Goal: Information Seeking & Learning: Learn about a topic

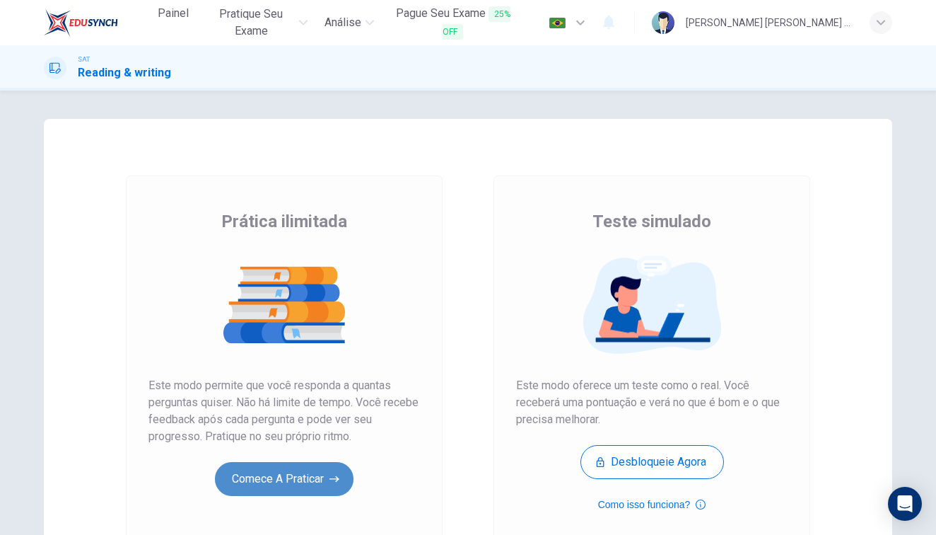
click at [301, 476] on button "Comece a praticar" at bounding box center [284, 479] width 139 height 34
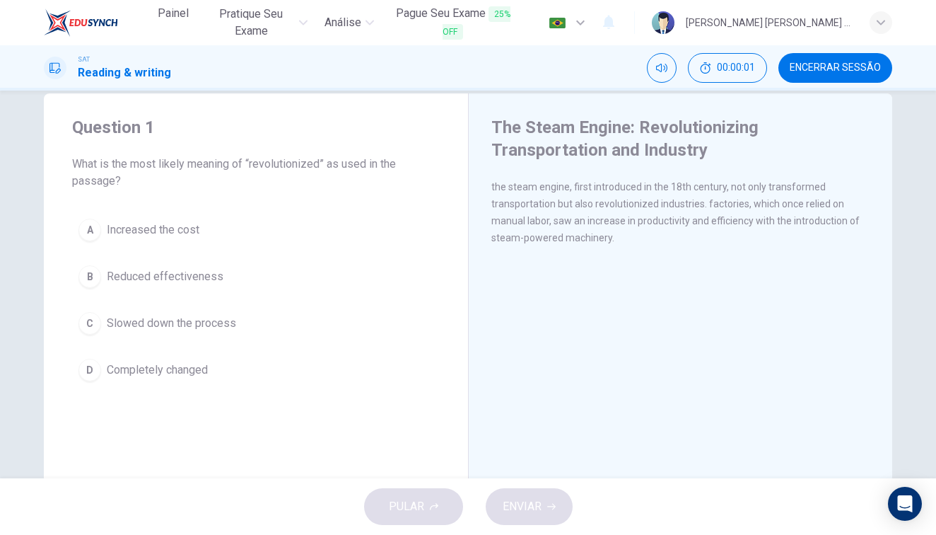
scroll to position [29, 0]
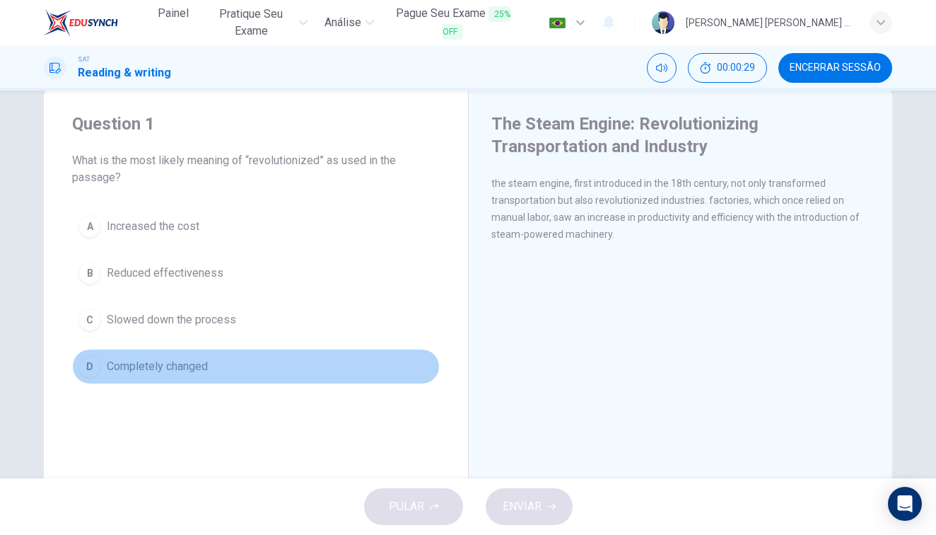
click at [203, 367] on span "Completely changed" at bounding box center [157, 366] width 101 height 17
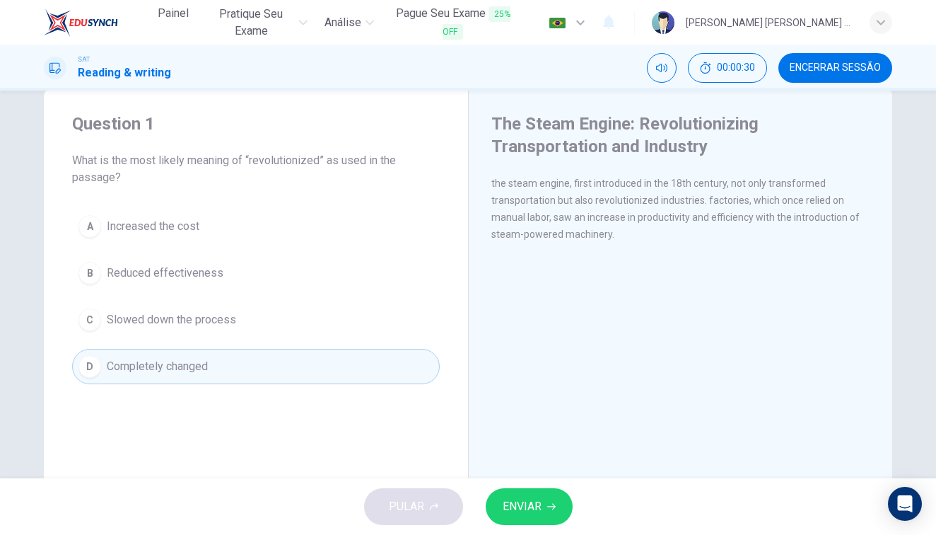
click at [515, 501] on span "ENVIAR" at bounding box center [522, 506] width 39 height 20
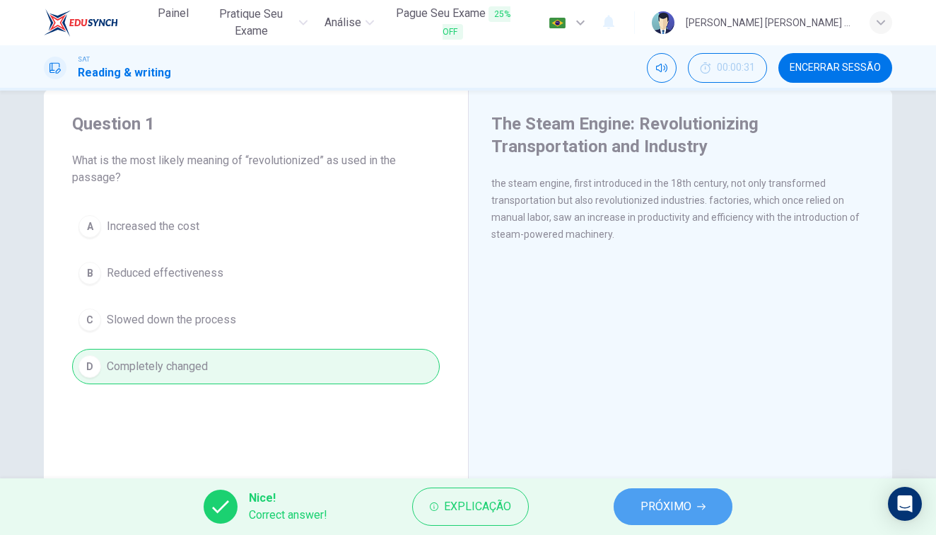
click at [658, 502] on span "PRÓXIMO" at bounding box center [666, 506] width 51 height 20
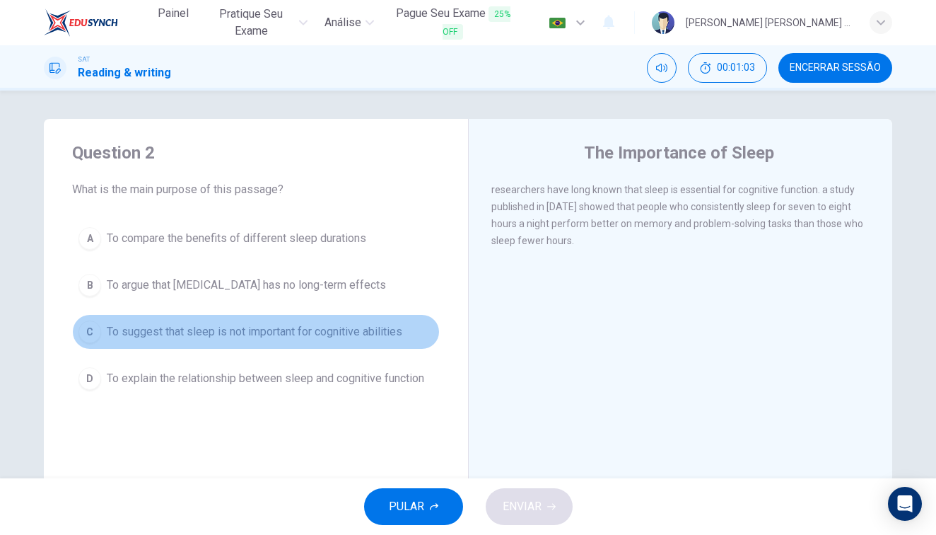
click at [348, 342] on button "C To suggest that sleep is not important for cognitive abilities" at bounding box center [256, 331] width 368 height 35
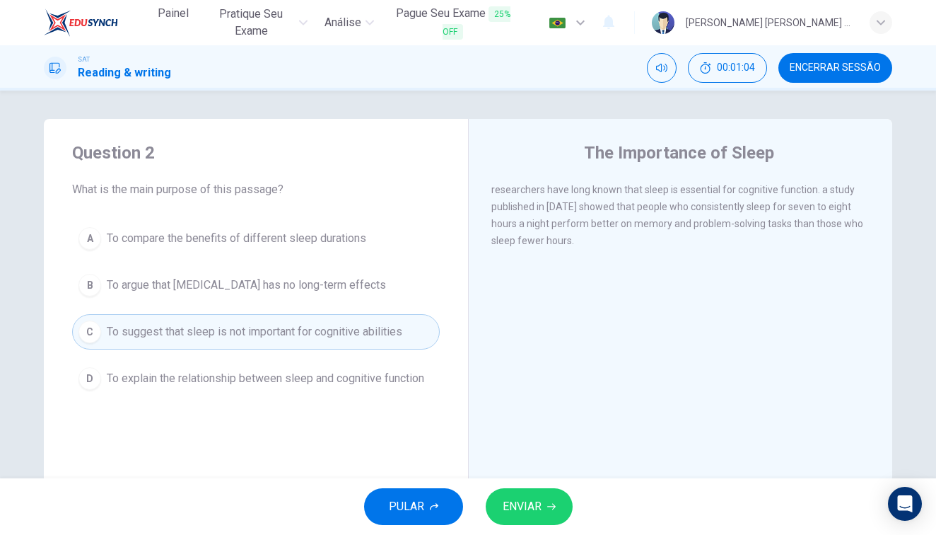
click at [546, 484] on div "PULAR ENVIAR" at bounding box center [468, 506] width 936 height 57
click at [519, 512] on span "ENVIAR" at bounding box center [522, 506] width 39 height 20
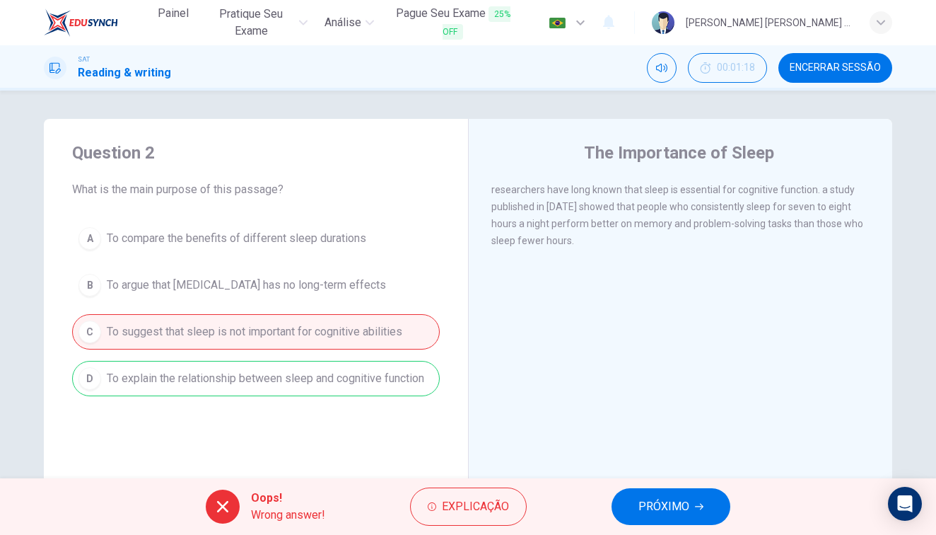
click at [684, 504] on span "PRÓXIMO" at bounding box center [664, 506] width 51 height 20
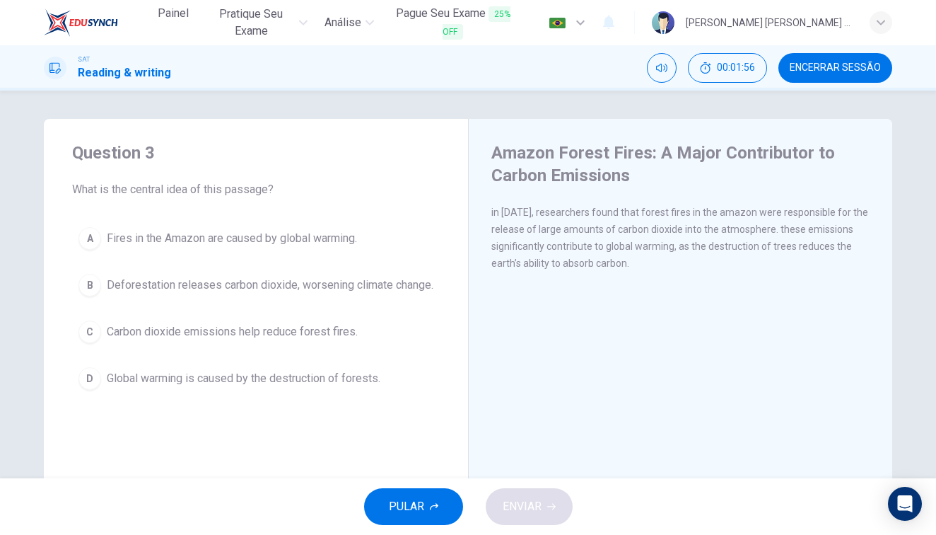
click at [227, 277] on span "Deforestation releases carbon dioxide, worsening climate change." at bounding box center [270, 285] width 327 height 17
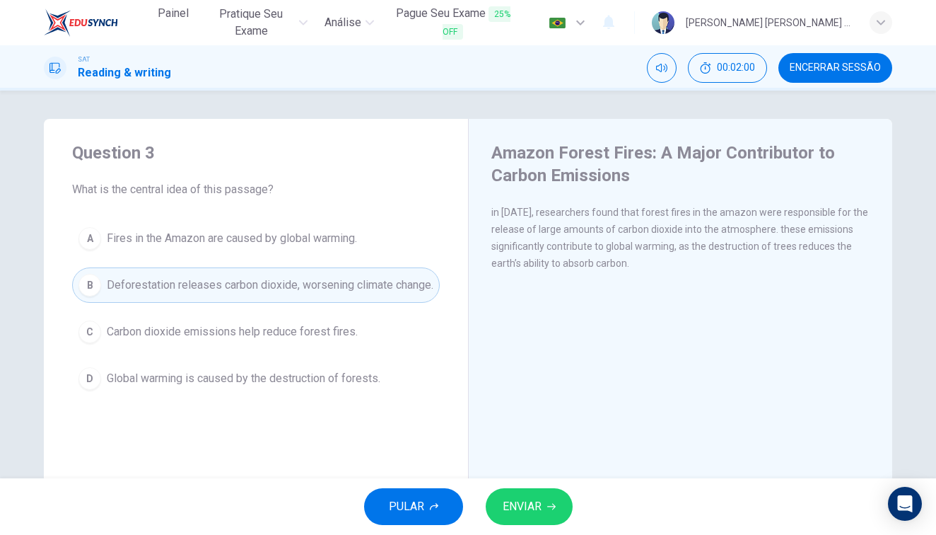
click at [361, 387] on span "Global warming is caused by the destruction of forests." at bounding box center [244, 378] width 274 height 17
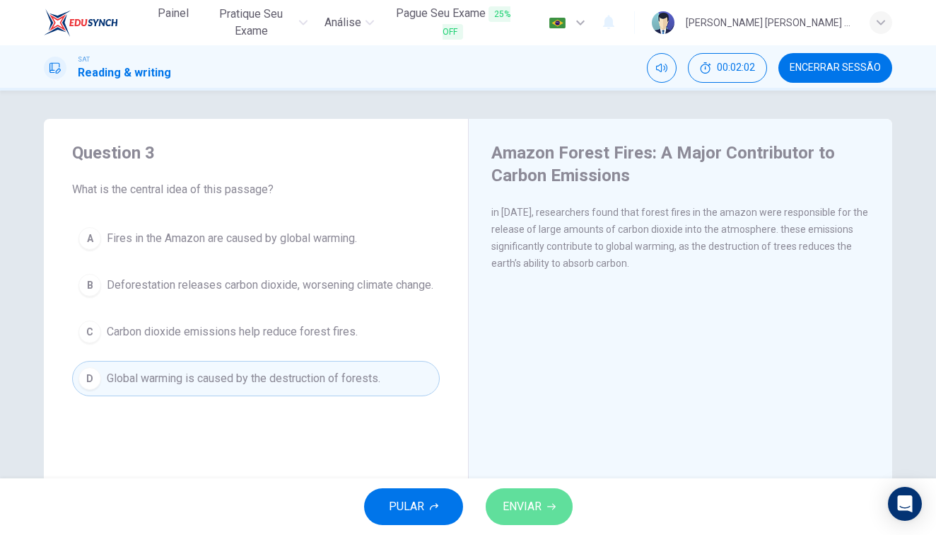
click at [529, 492] on button "ENVIAR" at bounding box center [529, 506] width 87 height 37
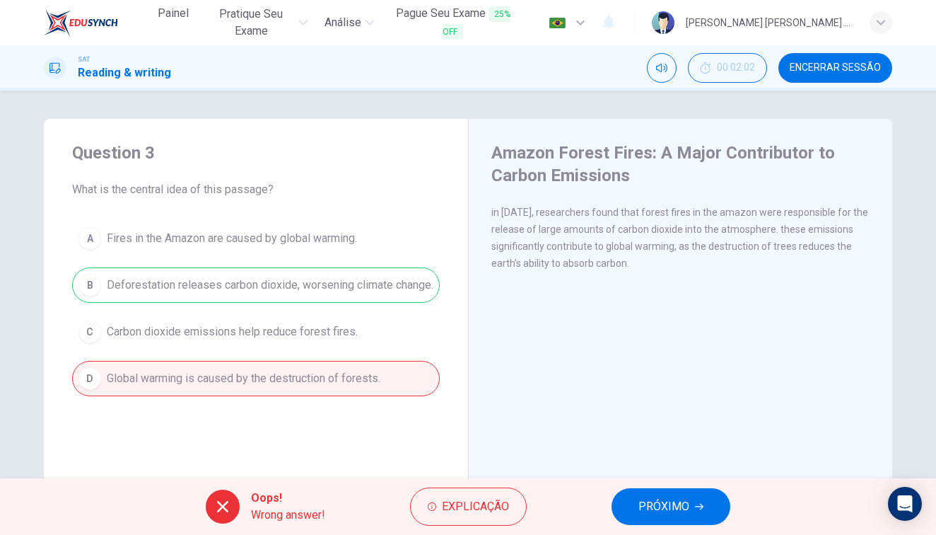
click at [645, 494] on button "PRÓXIMO" at bounding box center [671, 506] width 119 height 37
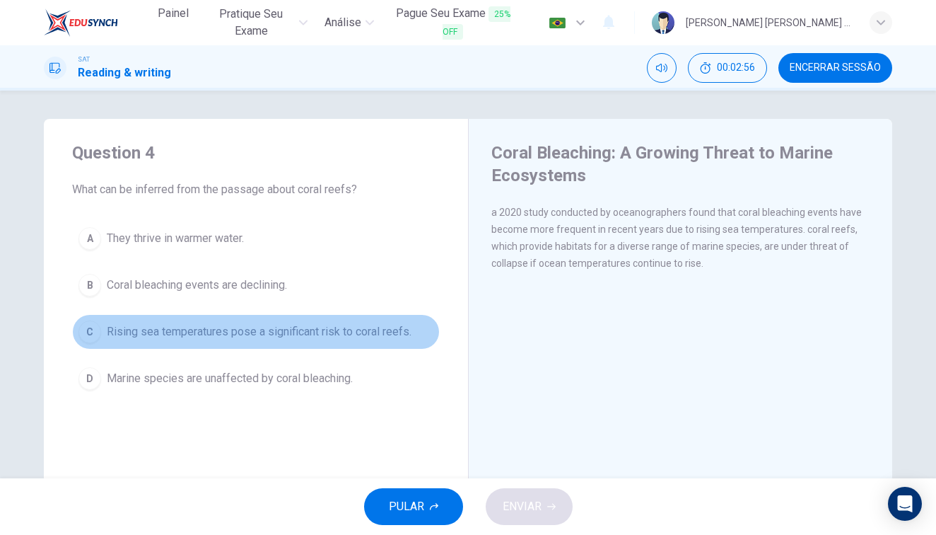
click at [303, 335] on span "Rising sea temperatures pose a significant risk to coral reefs." at bounding box center [259, 331] width 305 height 17
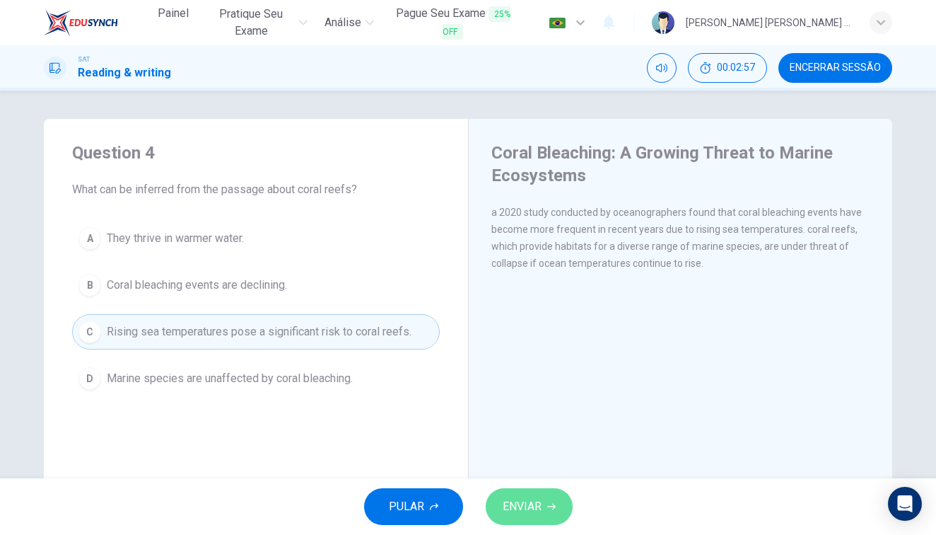
click at [538, 510] on span "ENVIAR" at bounding box center [522, 506] width 39 height 20
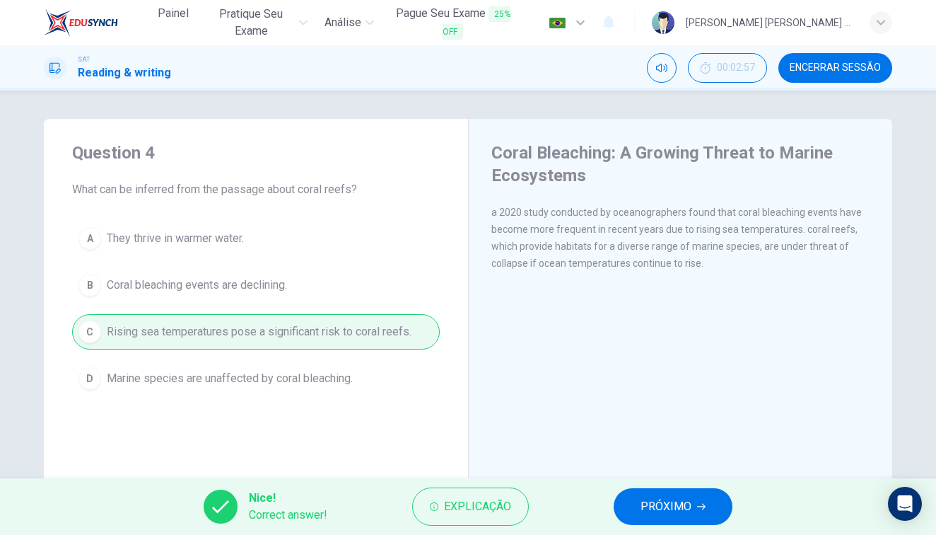
click at [639, 504] on button "PRÓXIMO" at bounding box center [673, 506] width 119 height 37
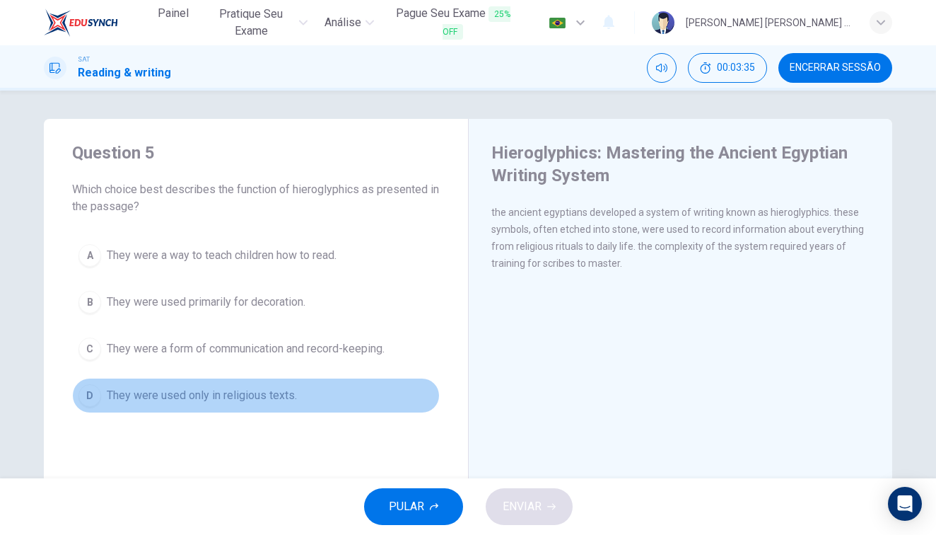
click at [287, 391] on span "They were used only in religious texts." at bounding box center [202, 395] width 190 height 17
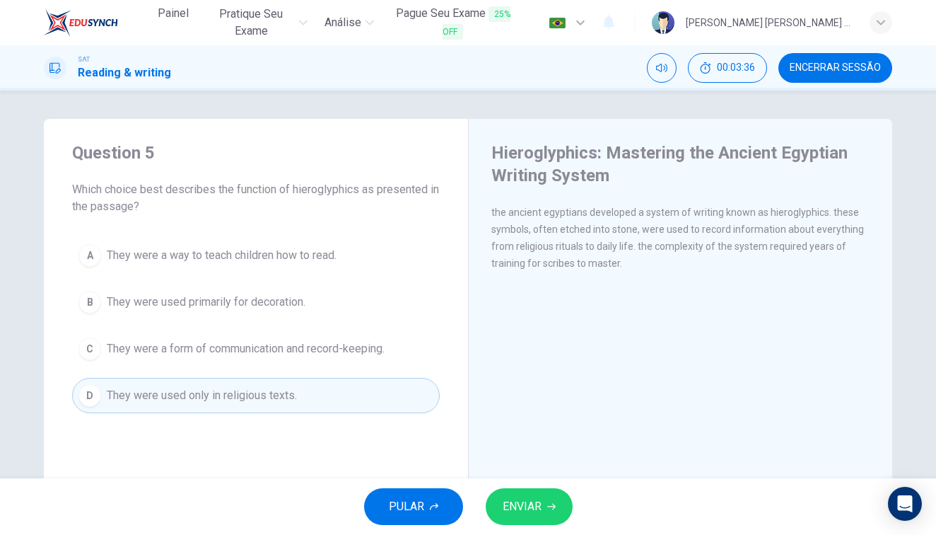
click at [499, 499] on button "ENVIAR" at bounding box center [529, 506] width 87 height 37
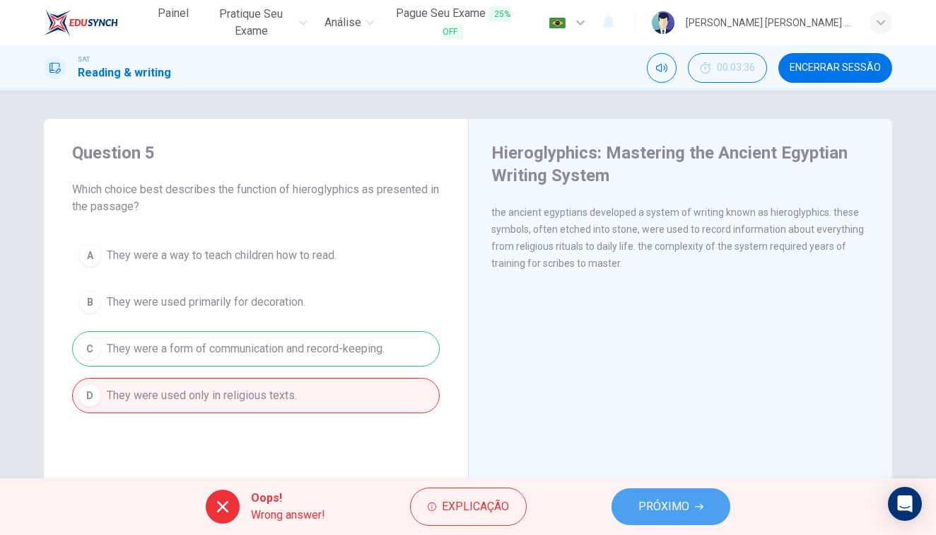
click at [670, 505] on span "PRÓXIMO" at bounding box center [664, 506] width 51 height 20
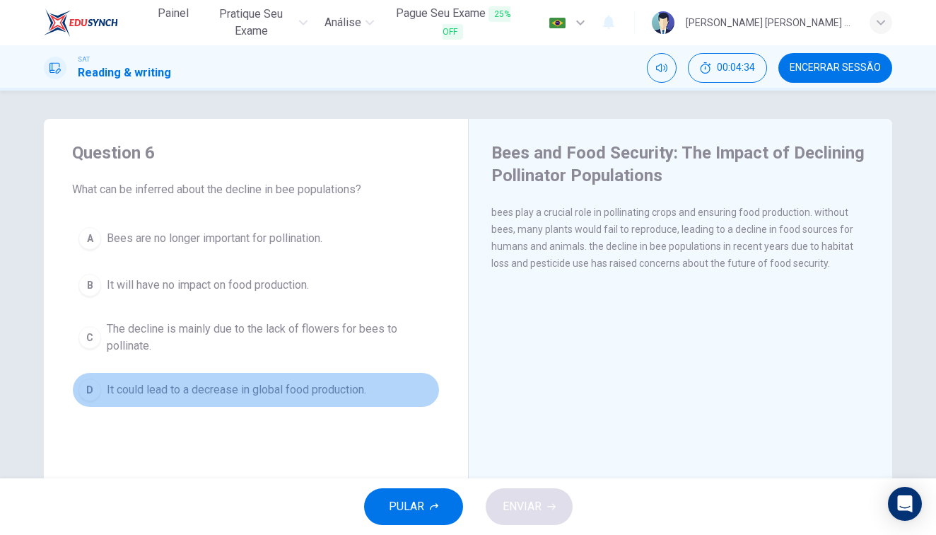
click at [329, 385] on span "It could lead to a decrease in global food production." at bounding box center [237, 389] width 260 height 17
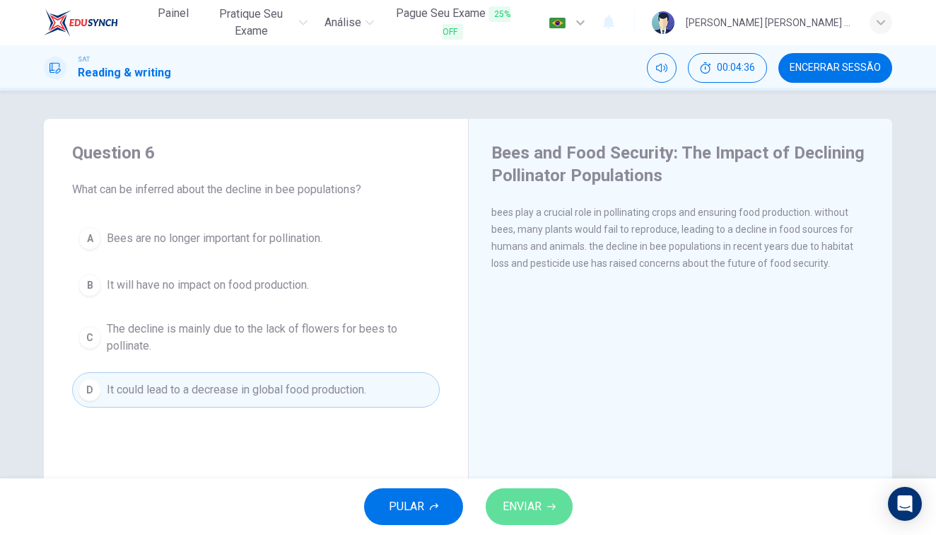
click at [523, 504] on span "ENVIAR" at bounding box center [522, 506] width 39 height 20
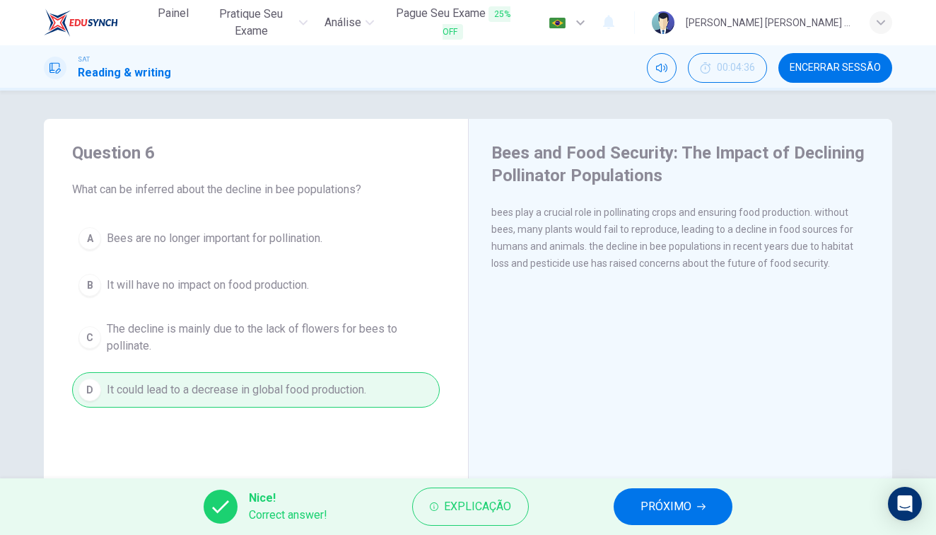
click at [642, 506] on span "PRÓXIMO" at bounding box center [666, 506] width 51 height 20
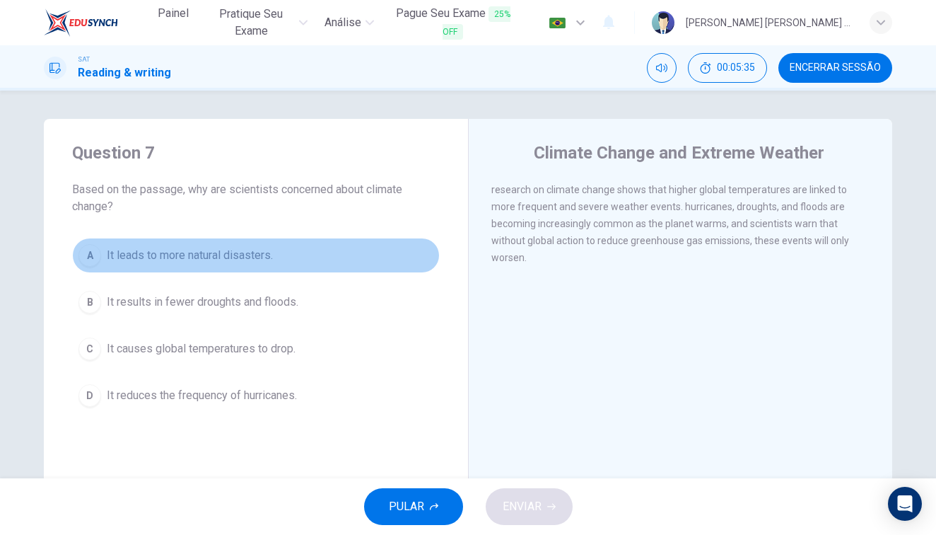
click at [237, 253] on span "It leads to more natural disasters." at bounding box center [190, 255] width 166 height 17
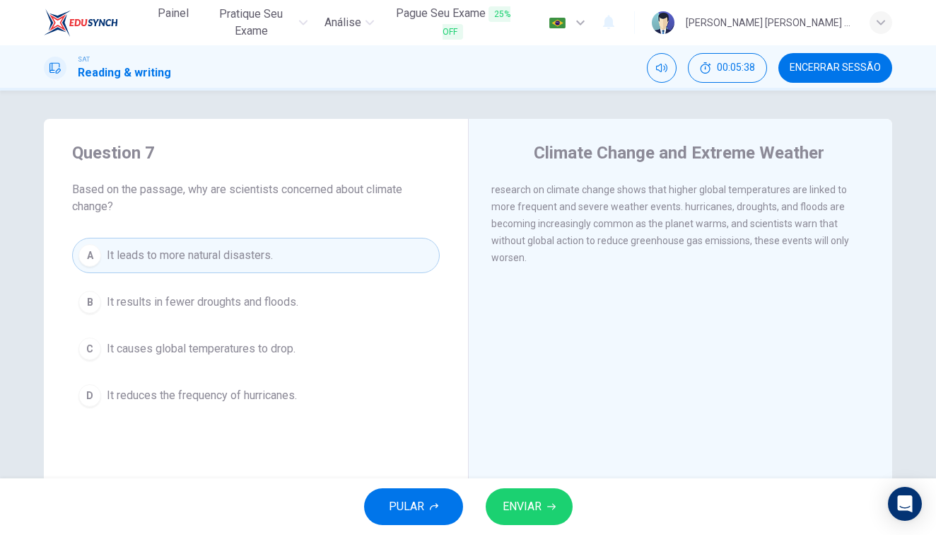
click at [537, 500] on span "ENVIAR" at bounding box center [522, 506] width 39 height 20
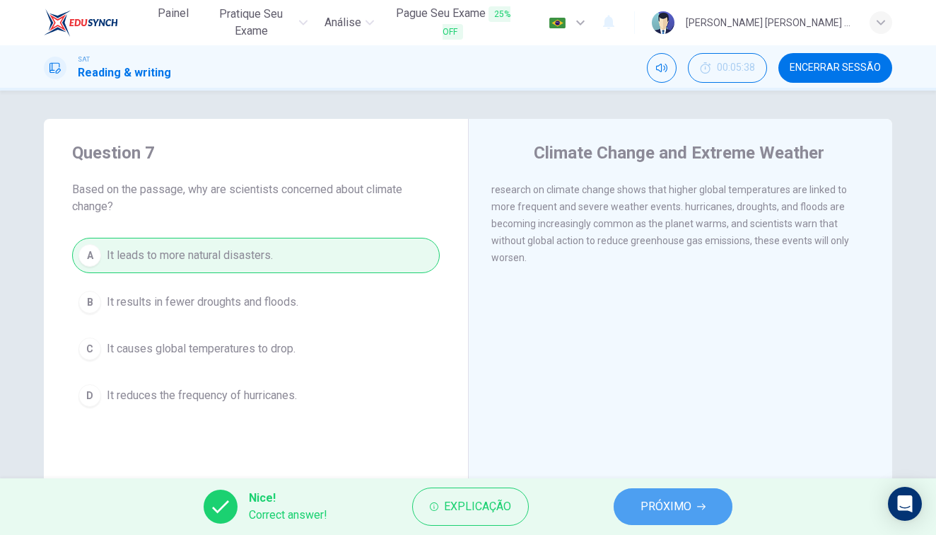
click at [656, 501] on span "PRÓXIMO" at bounding box center [666, 506] width 51 height 20
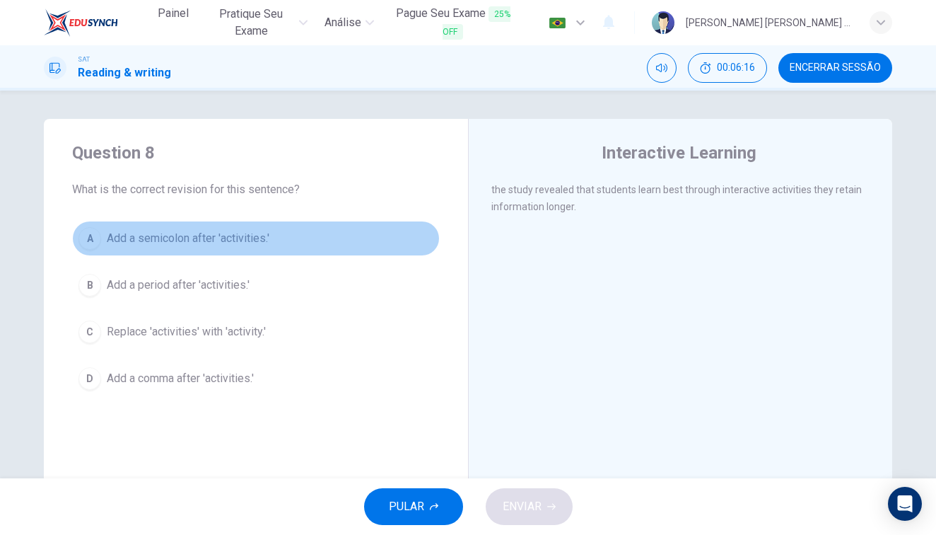
click at [181, 238] on span "Add a semicolon after 'activities.'" at bounding box center [188, 238] width 163 height 17
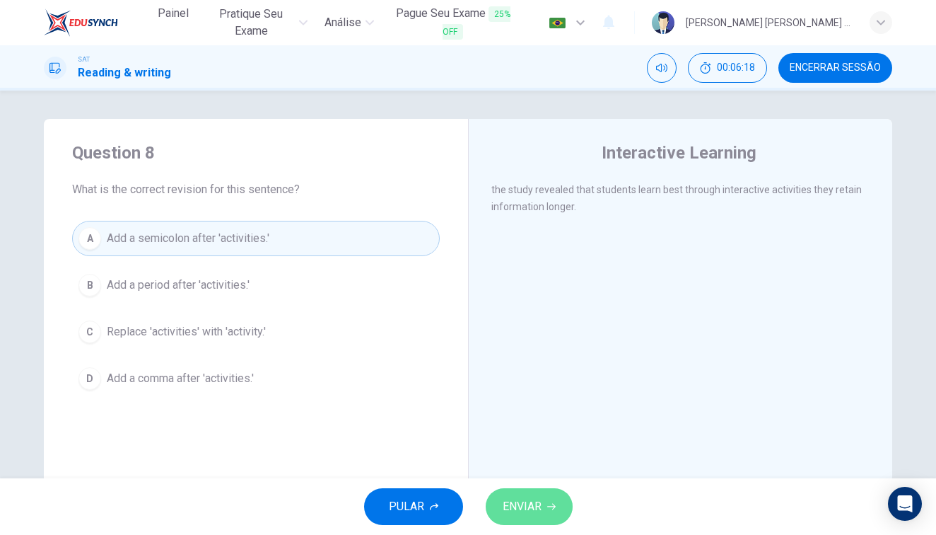
click at [528, 511] on span "ENVIAR" at bounding box center [522, 506] width 39 height 20
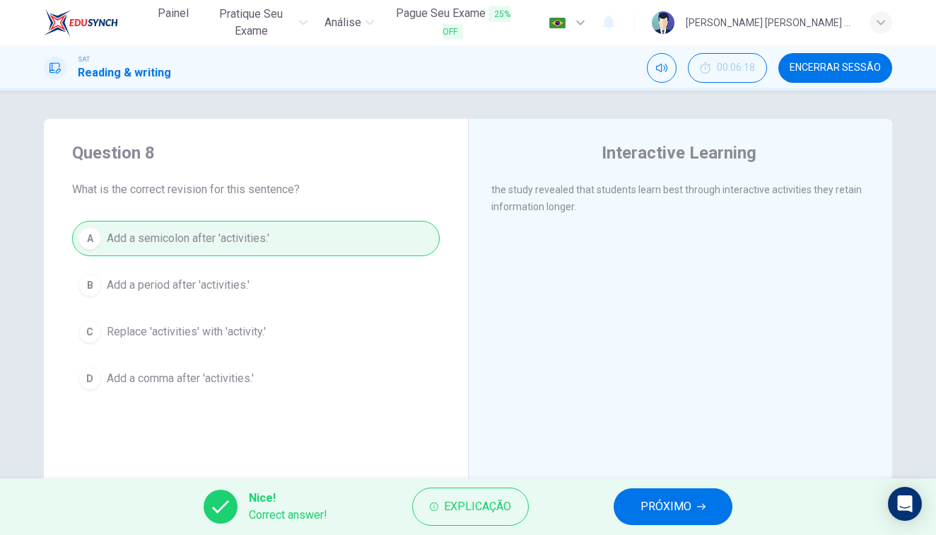
click at [665, 496] on button "PRÓXIMO" at bounding box center [673, 506] width 119 height 37
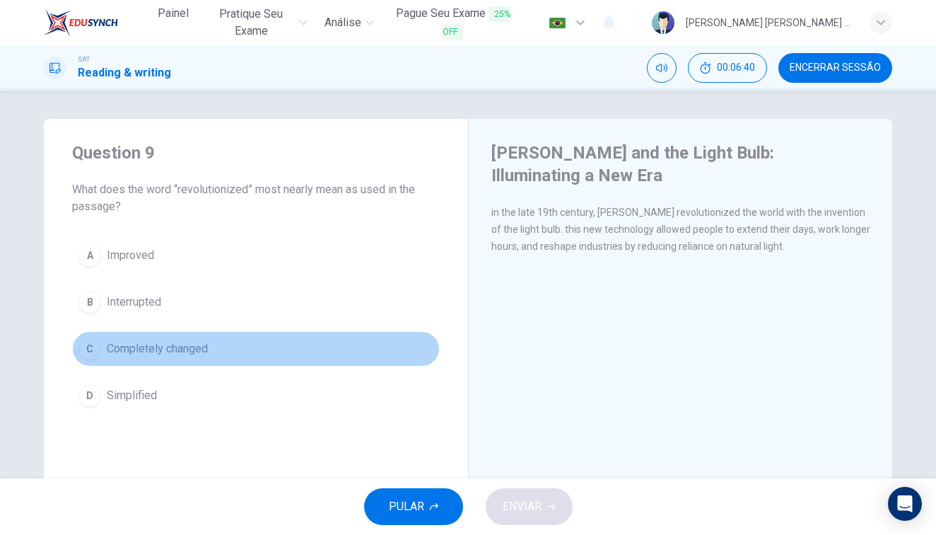
click at [117, 362] on button "C Completely changed" at bounding box center [256, 348] width 368 height 35
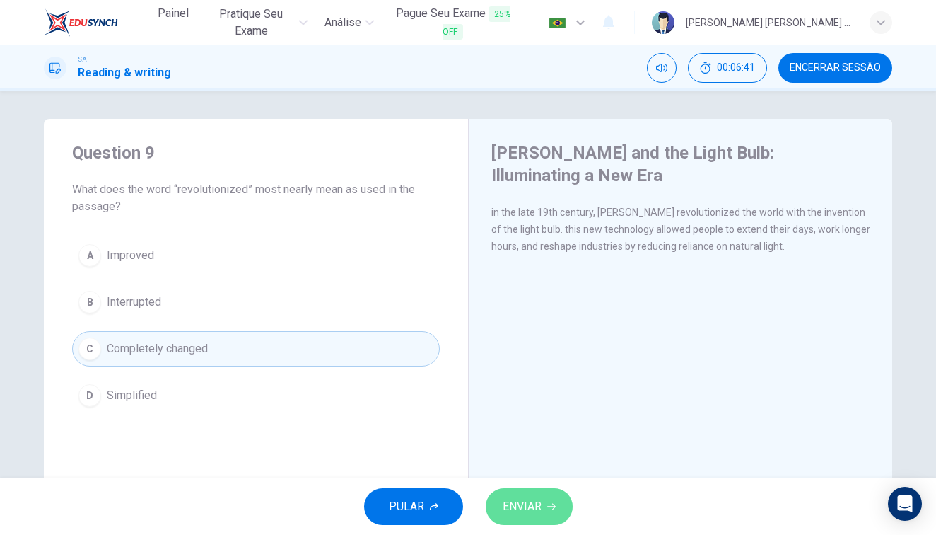
click at [535, 506] on span "ENVIAR" at bounding box center [522, 506] width 39 height 20
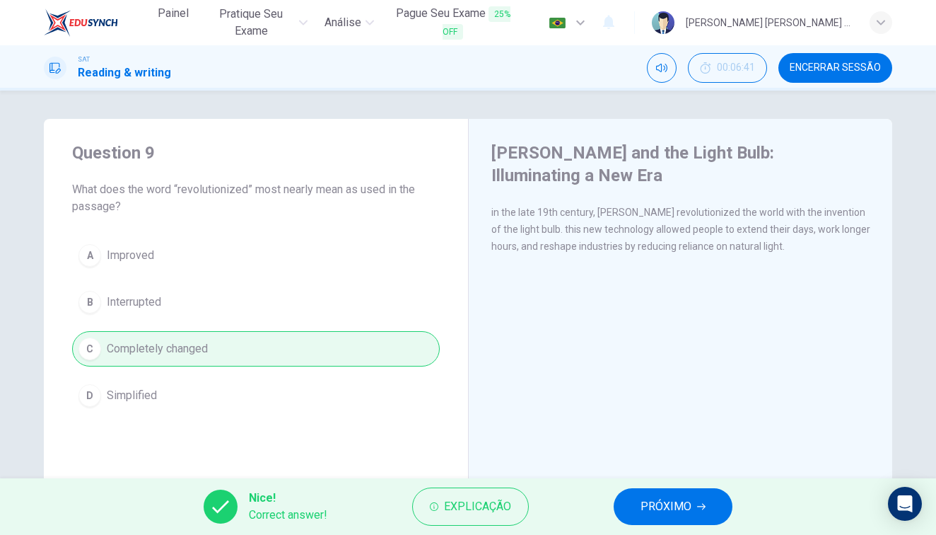
click at [678, 504] on span "PRÓXIMO" at bounding box center [666, 506] width 51 height 20
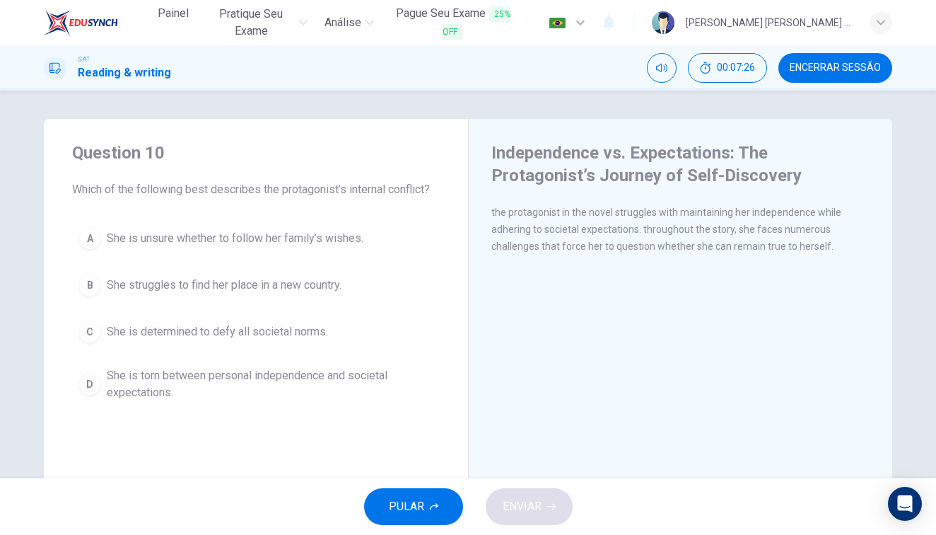
click at [323, 369] on span "She is torn between personal independence and societal expectations." at bounding box center [270, 384] width 327 height 34
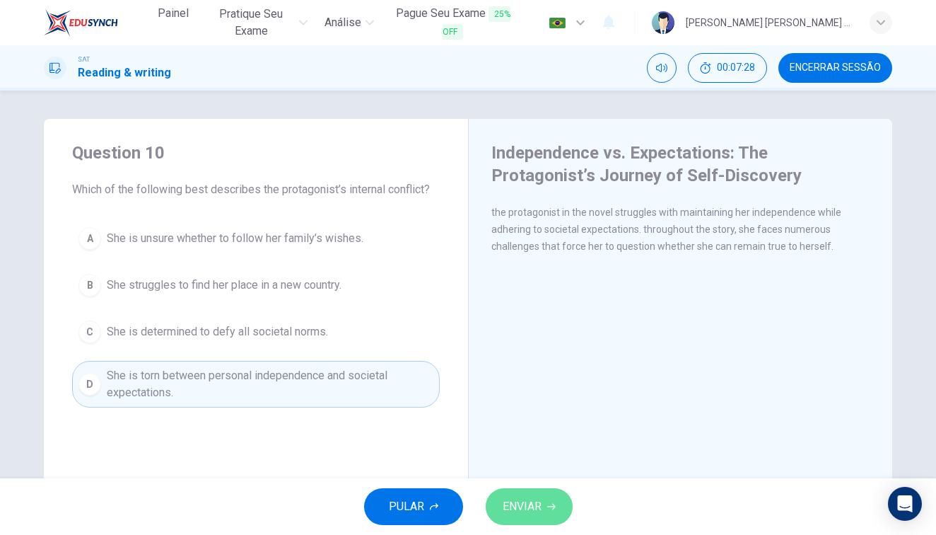
click at [539, 497] on span "ENVIAR" at bounding box center [522, 506] width 39 height 20
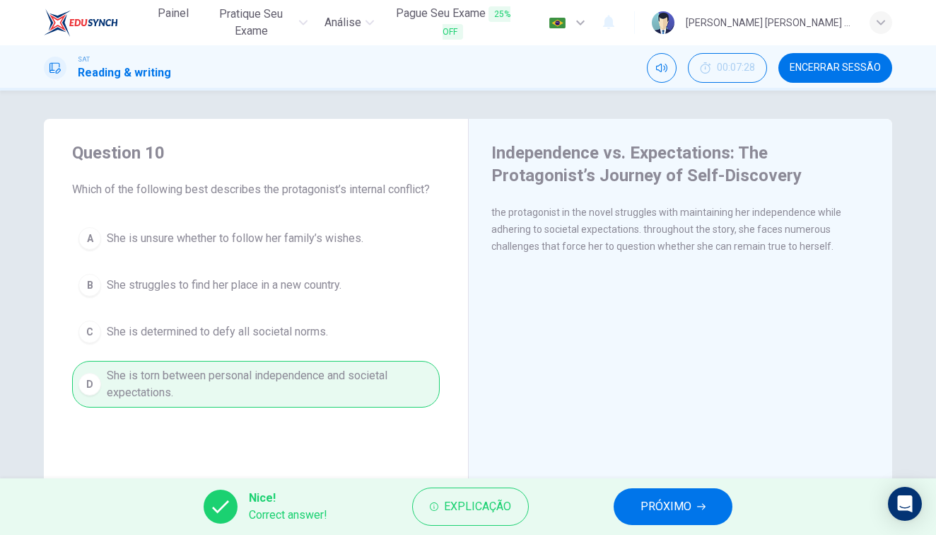
click at [824, 63] on span "Encerrar Sessão" at bounding box center [835, 67] width 91 height 11
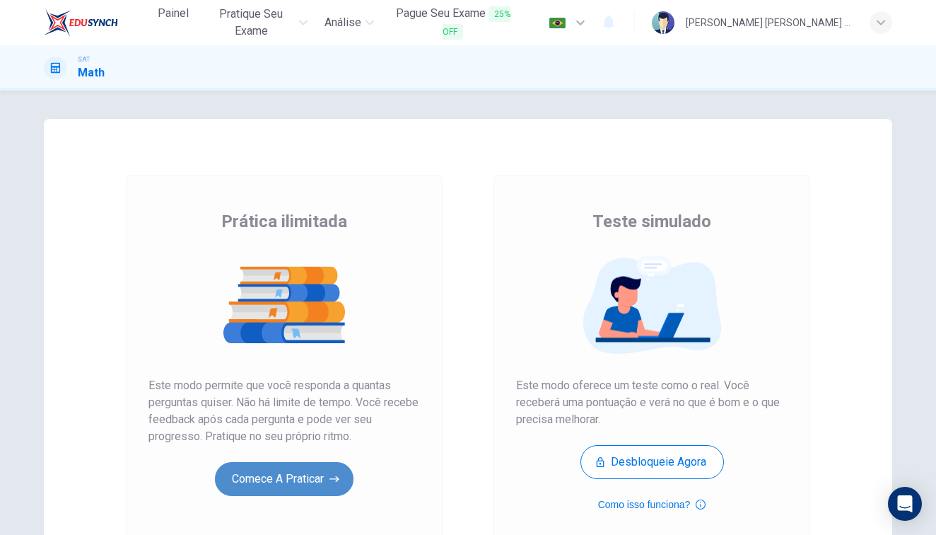
click at [324, 475] on button "Comece a praticar" at bounding box center [284, 479] width 139 height 34
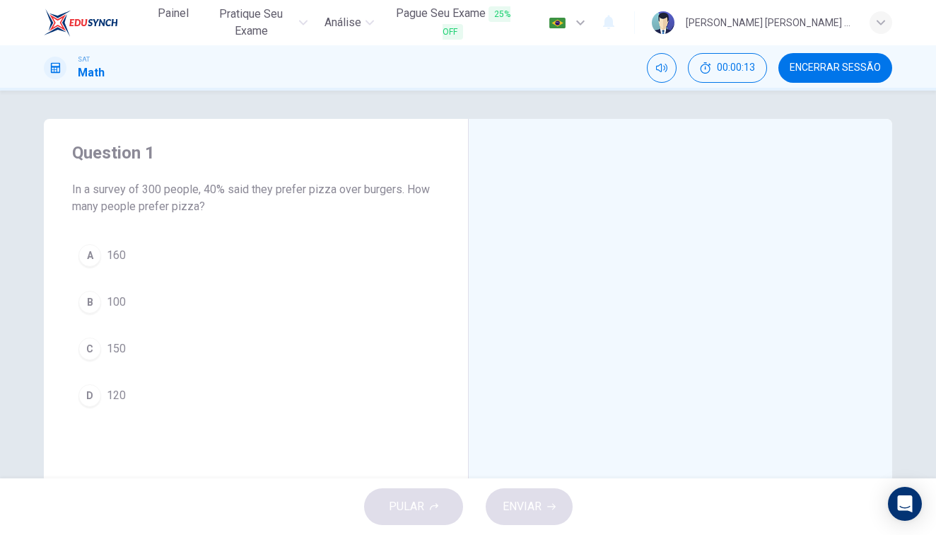
click at [105, 399] on button "D 120" at bounding box center [256, 395] width 368 height 35
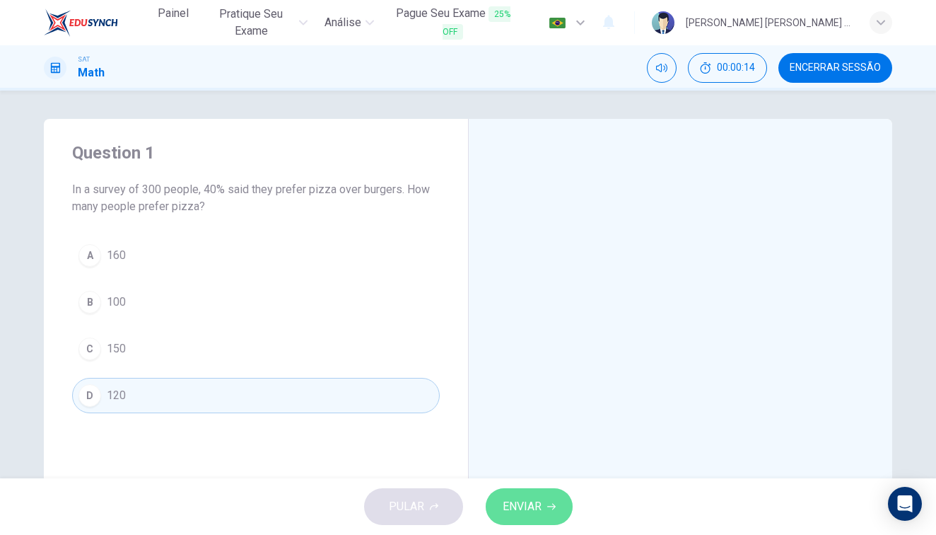
click at [527, 512] on span "ENVIAR" at bounding box center [522, 506] width 39 height 20
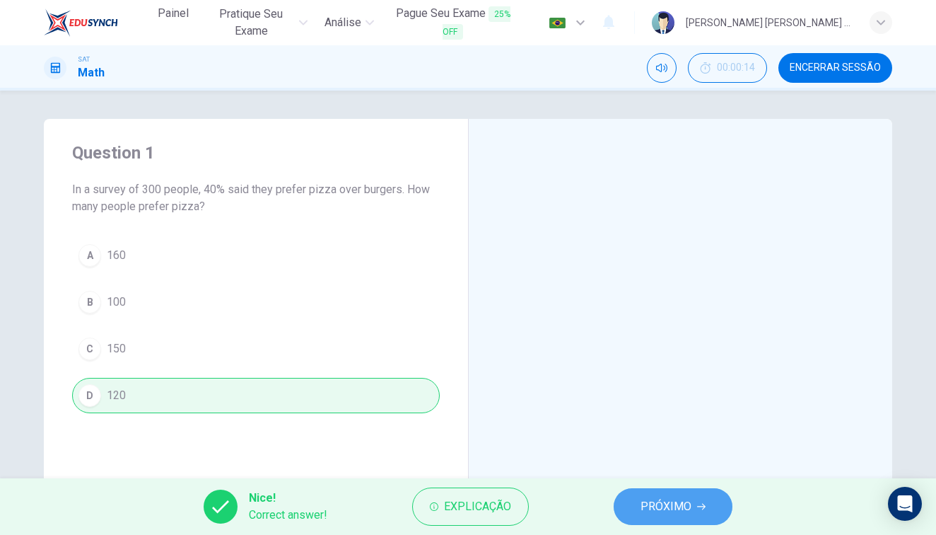
click at [669, 490] on button "PRÓXIMO" at bounding box center [673, 506] width 119 height 37
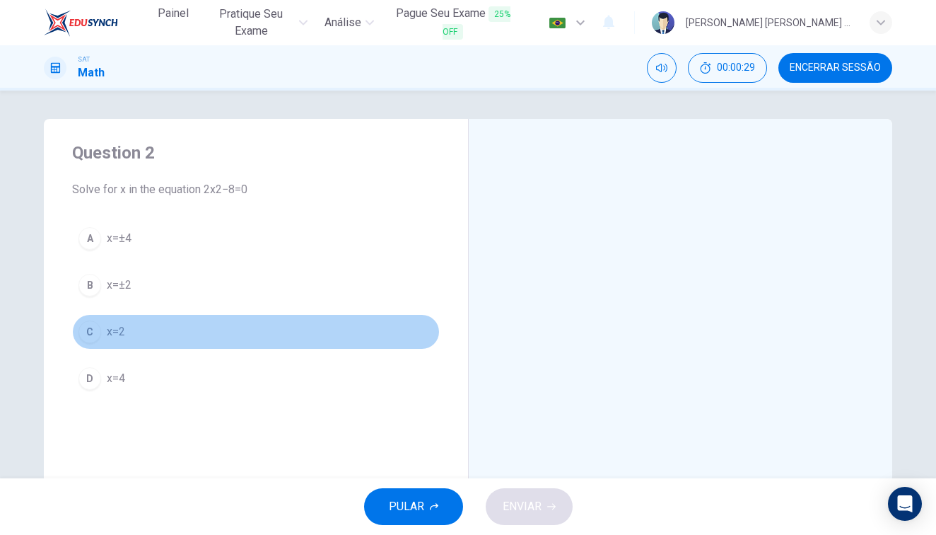
click at [100, 325] on button "C x=2" at bounding box center [256, 331] width 368 height 35
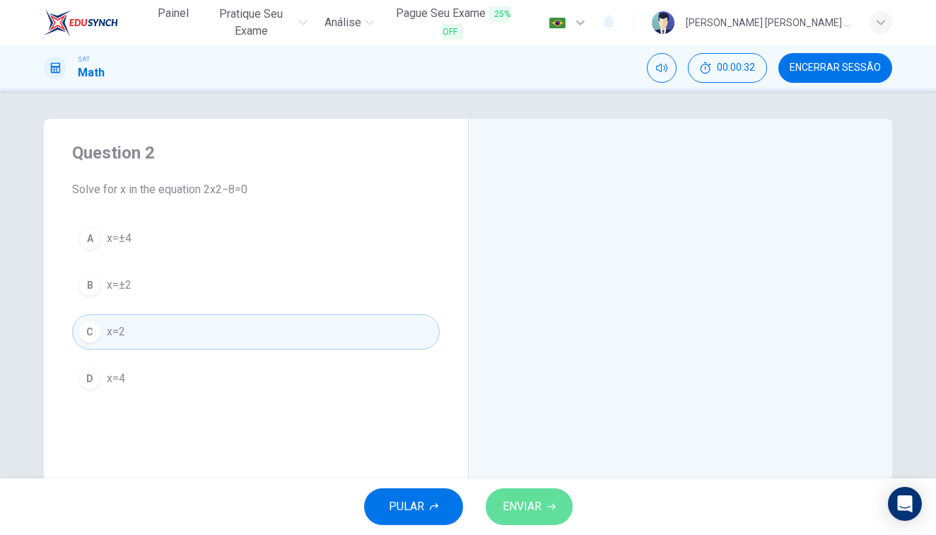
click at [525, 504] on span "ENVIAR" at bounding box center [522, 506] width 39 height 20
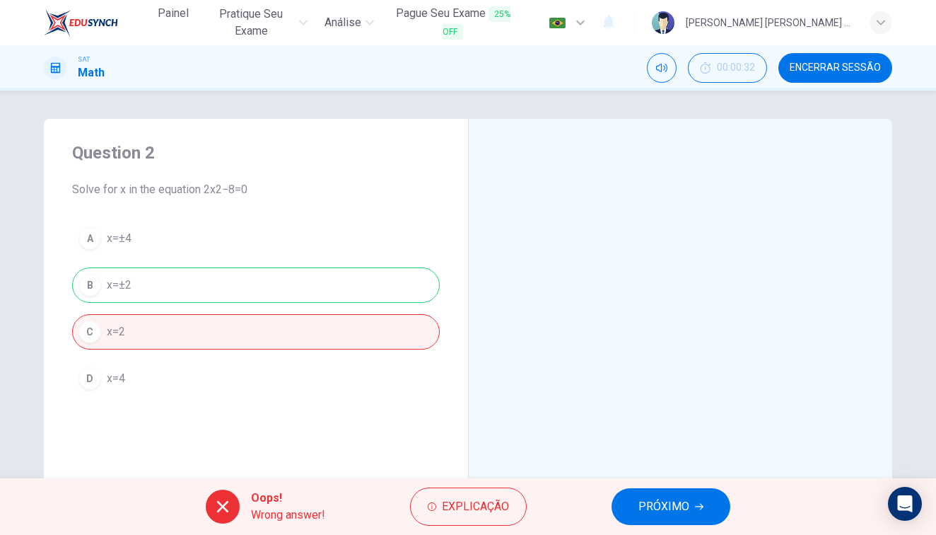
click at [665, 502] on span "PRÓXIMO" at bounding box center [664, 506] width 51 height 20
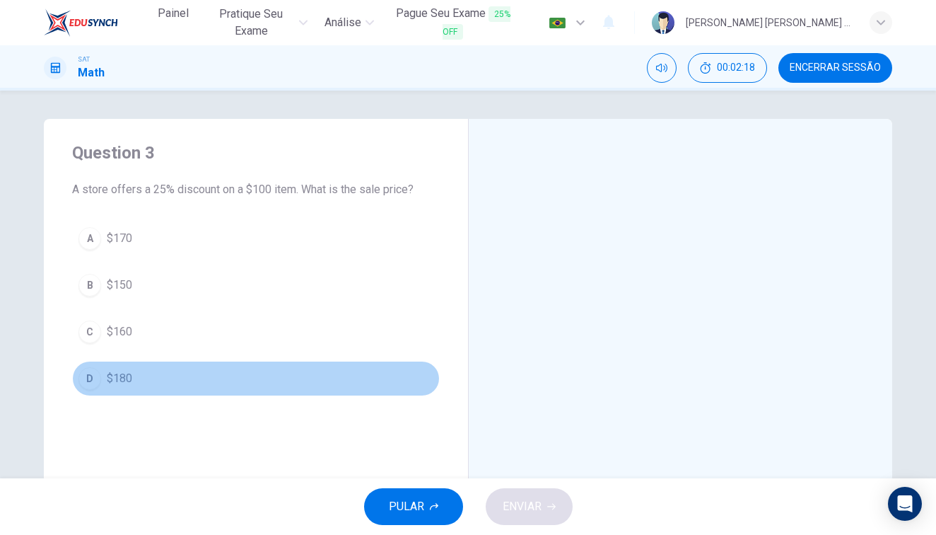
click at [122, 383] on span "$180" at bounding box center [119, 378] width 25 height 17
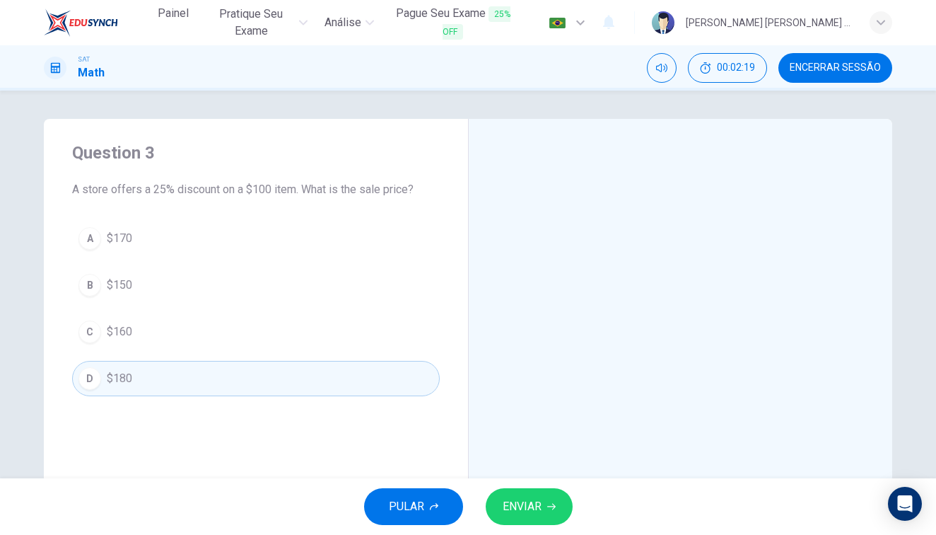
click at [530, 507] on span "ENVIAR" at bounding box center [522, 506] width 39 height 20
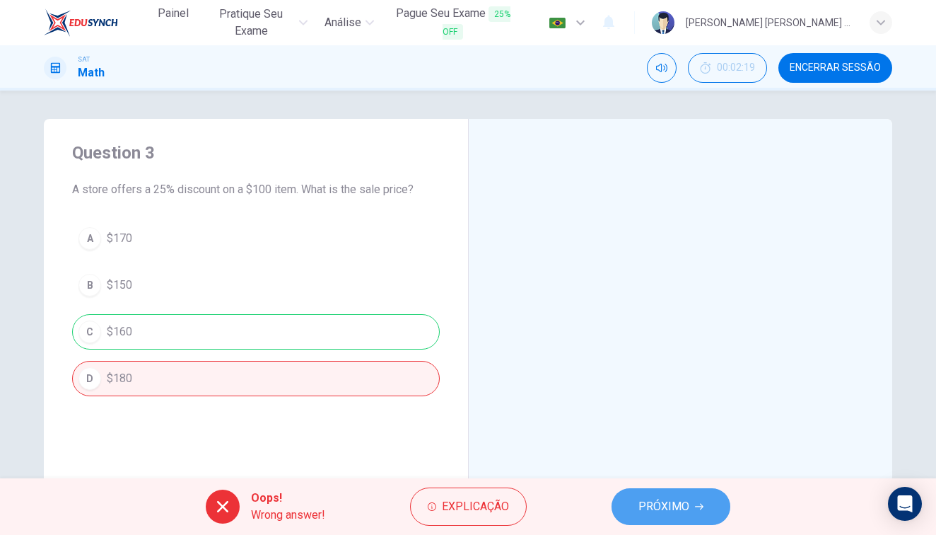
click at [647, 504] on span "PRÓXIMO" at bounding box center [664, 506] width 51 height 20
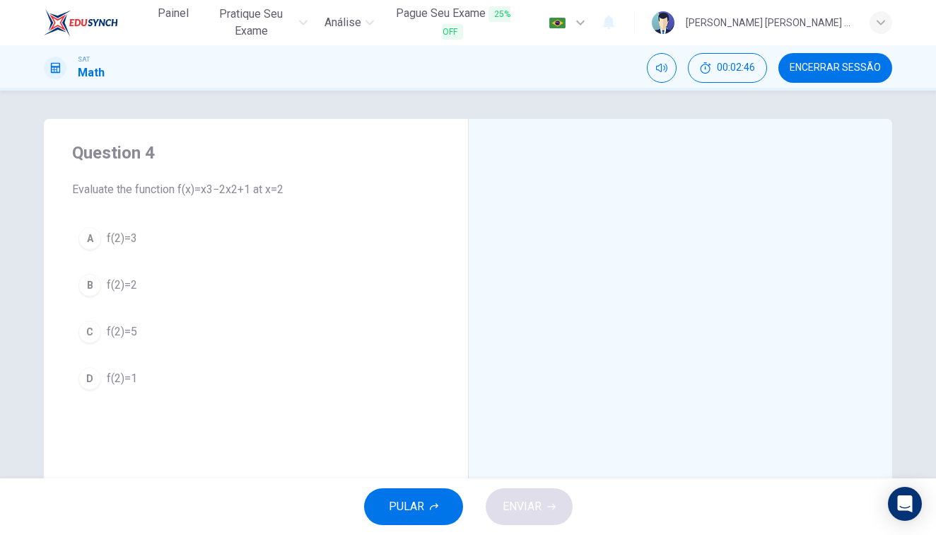
click at [117, 389] on button "D f(2)=1" at bounding box center [256, 378] width 368 height 35
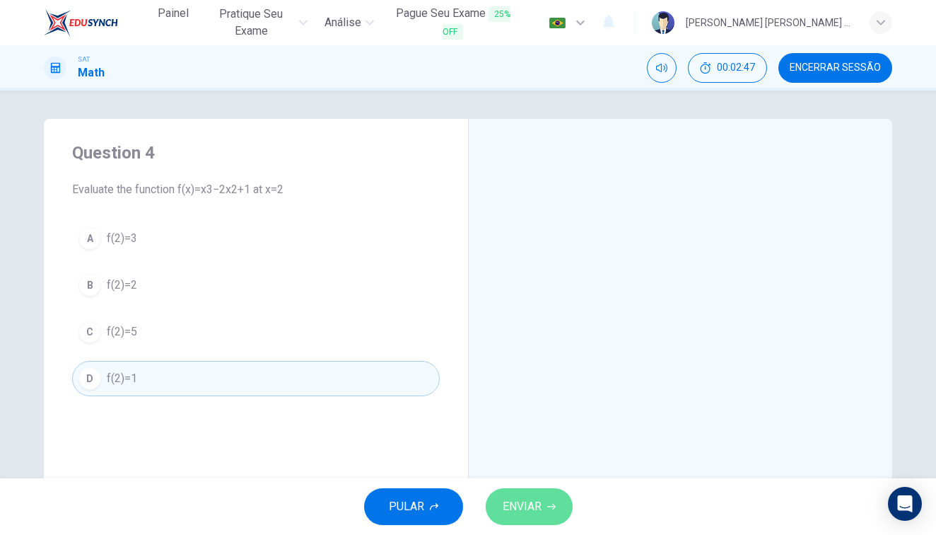
click at [511, 507] on span "ENVIAR" at bounding box center [522, 506] width 39 height 20
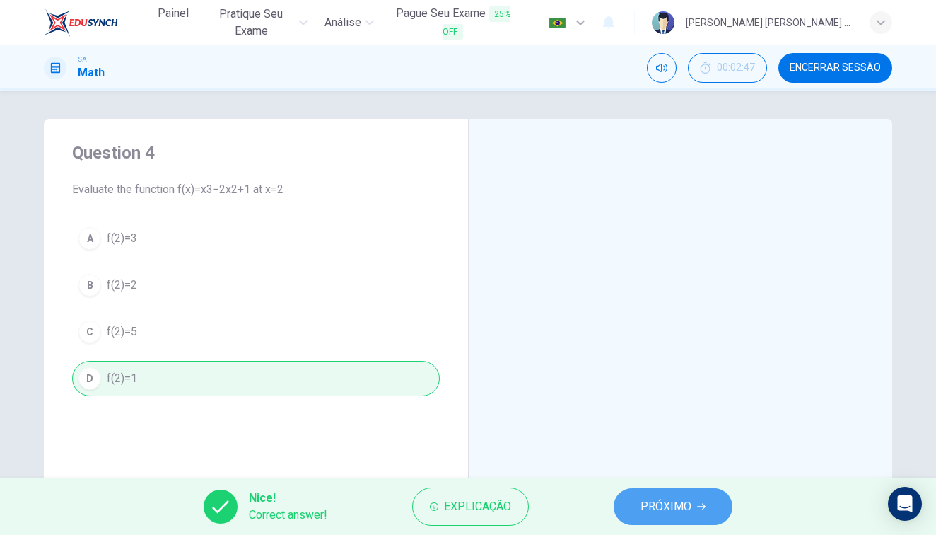
click at [671, 500] on span "PRÓXIMO" at bounding box center [666, 506] width 51 height 20
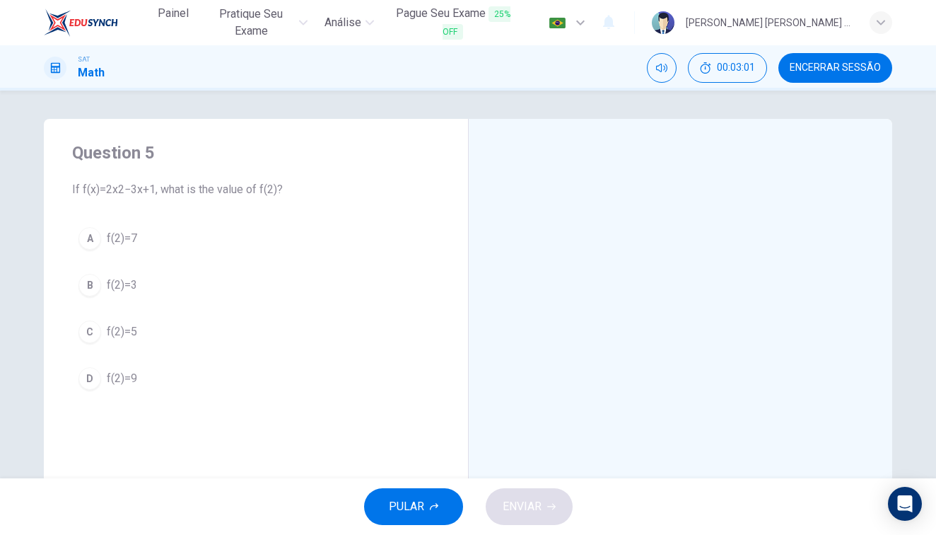
click at [115, 274] on button "B f(2)=3" at bounding box center [256, 284] width 368 height 35
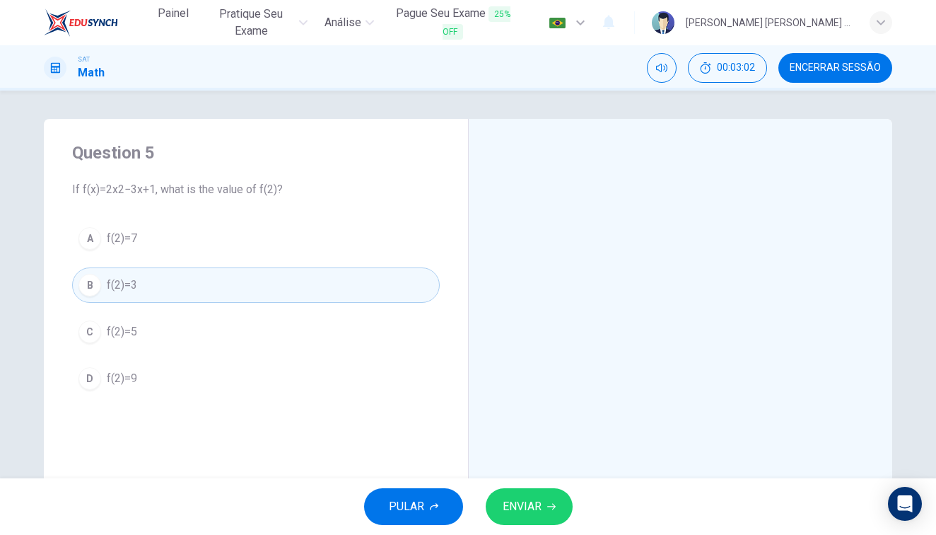
click at [509, 504] on span "ENVIAR" at bounding box center [522, 506] width 39 height 20
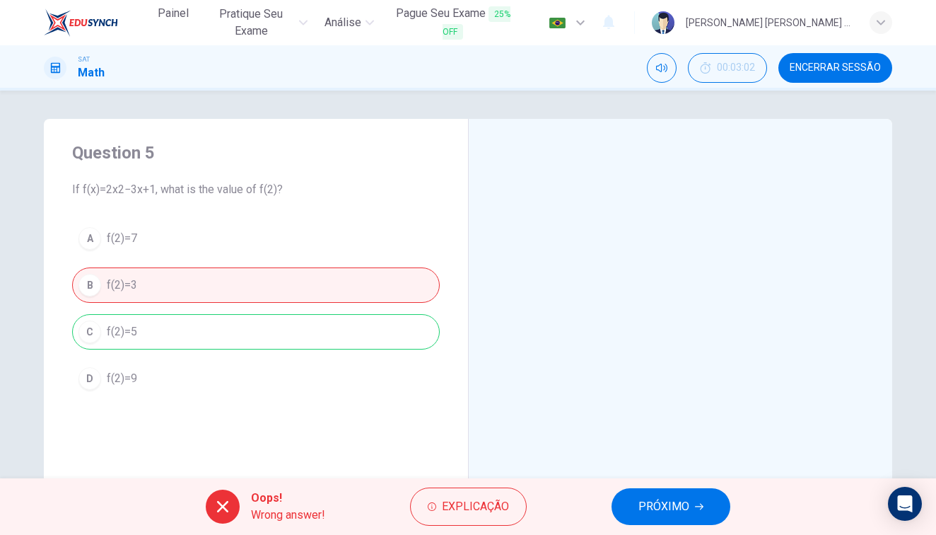
click at [700, 496] on button "PRÓXIMO" at bounding box center [671, 506] width 119 height 37
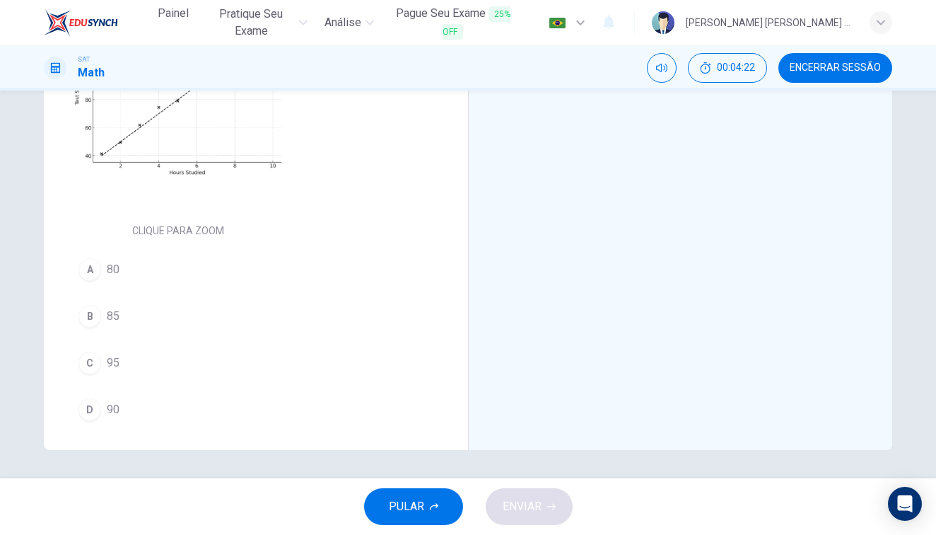
scroll to position [284, 0]
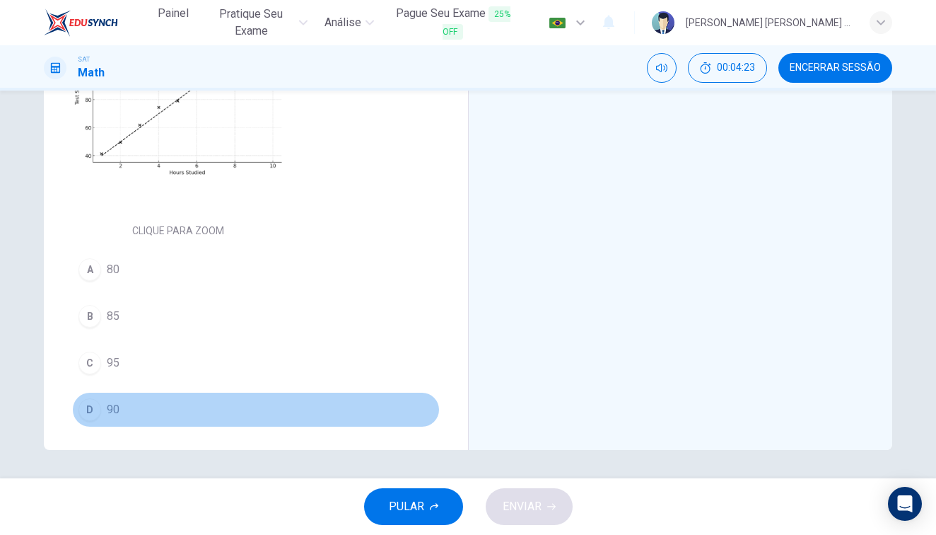
click at [107, 412] on span "90" at bounding box center [113, 409] width 13 height 17
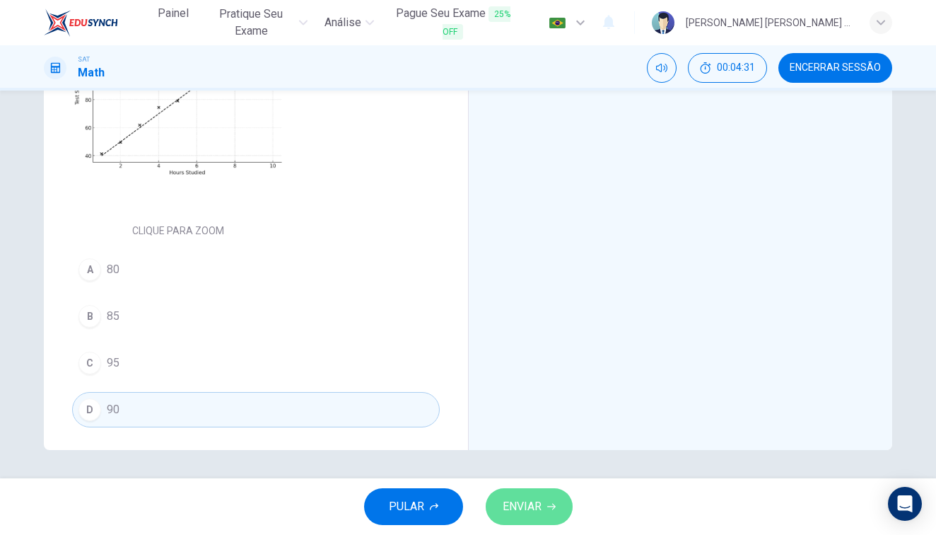
click at [511, 496] on button "ENVIAR" at bounding box center [529, 506] width 87 height 37
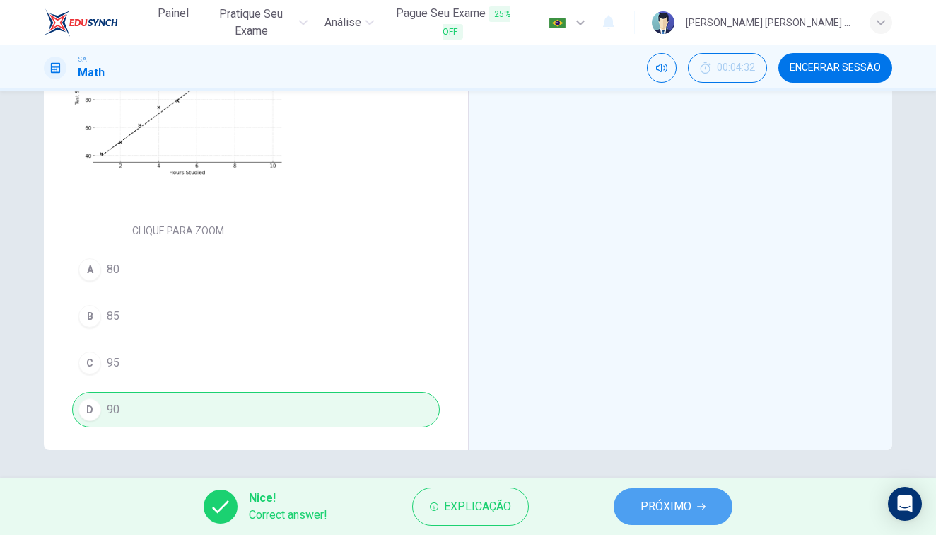
click at [697, 504] on icon "button" at bounding box center [701, 506] width 8 height 8
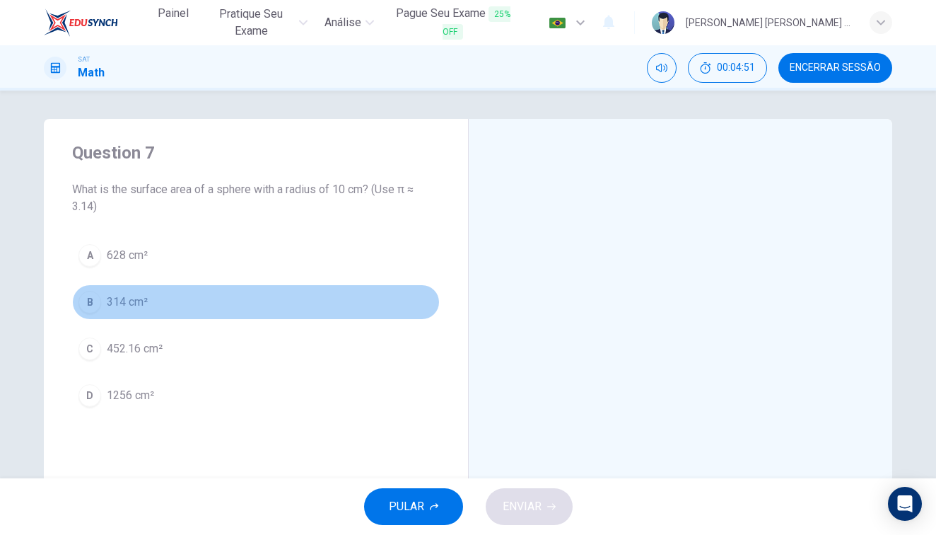
click at [136, 299] on span "314 cm²" at bounding box center [127, 302] width 41 height 17
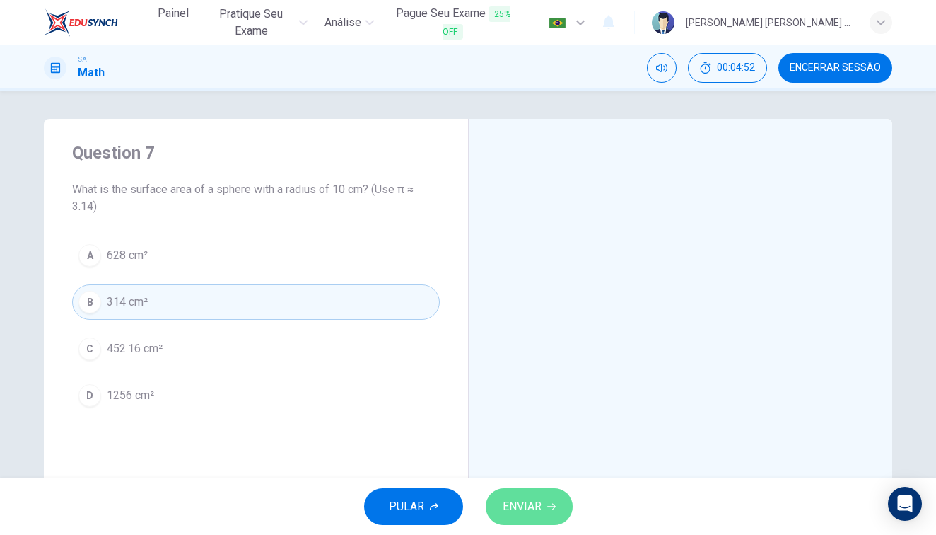
click at [533, 519] on button "ENVIAR" at bounding box center [529, 506] width 87 height 37
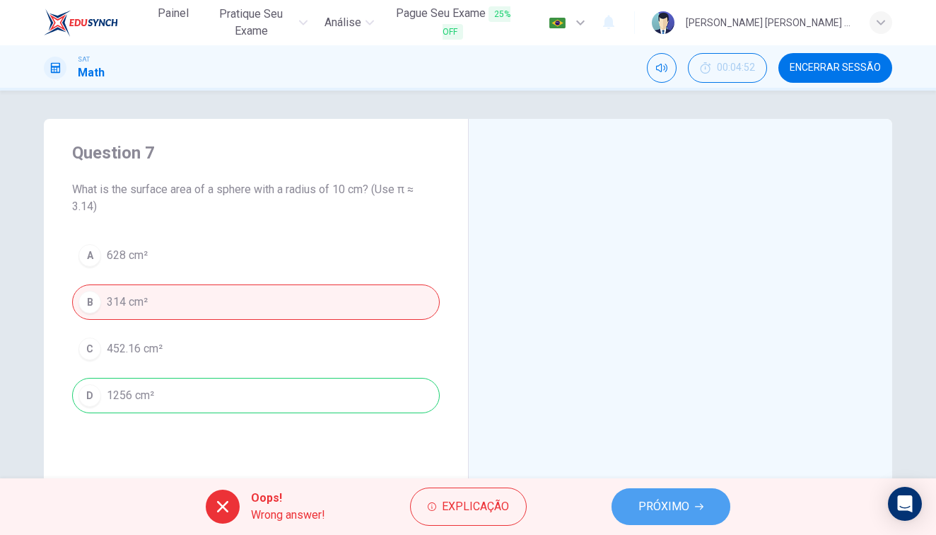
click at [688, 492] on button "PRÓXIMO" at bounding box center [671, 506] width 119 height 37
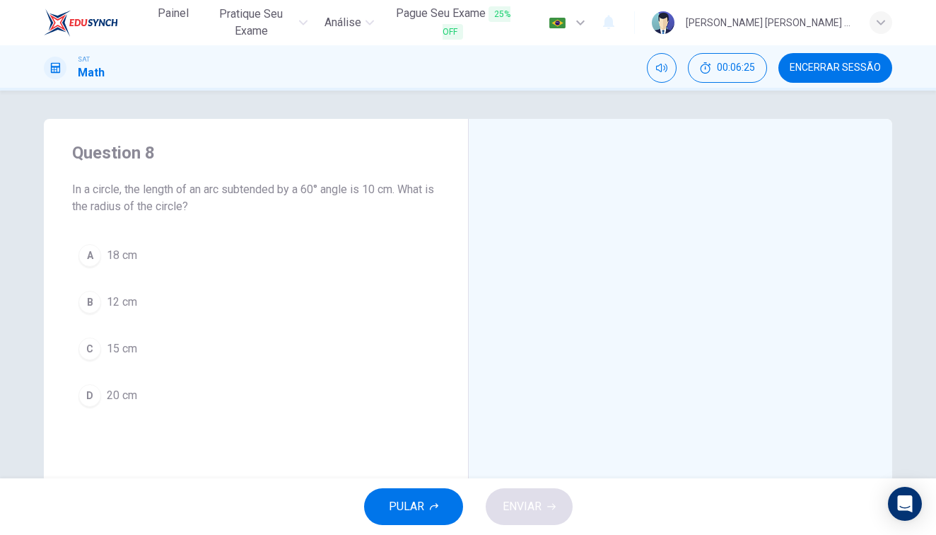
click at [144, 307] on button "B 12 cm" at bounding box center [256, 301] width 368 height 35
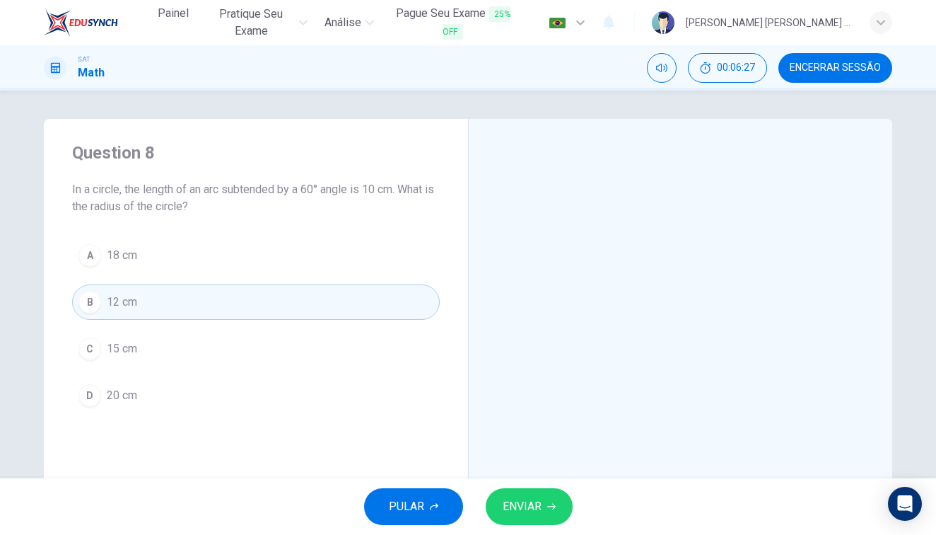
click at [501, 509] on button "ENVIAR" at bounding box center [529, 506] width 87 height 37
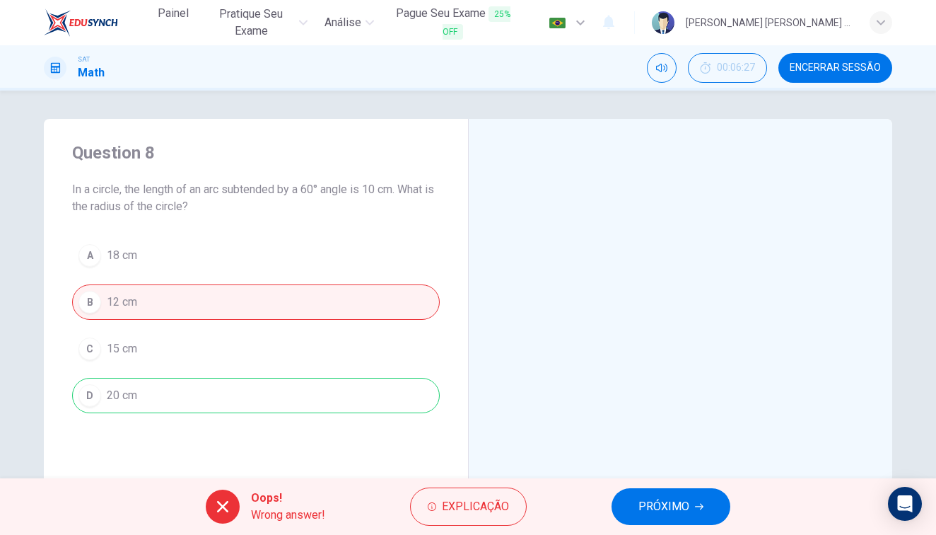
click at [666, 520] on button "PRÓXIMO" at bounding box center [671, 506] width 119 height 37
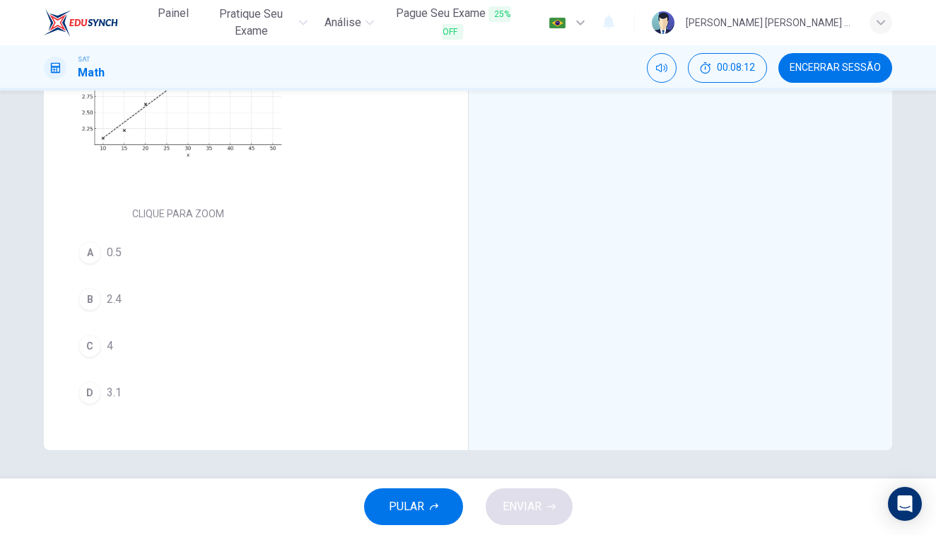
scroll to position [284, 0]
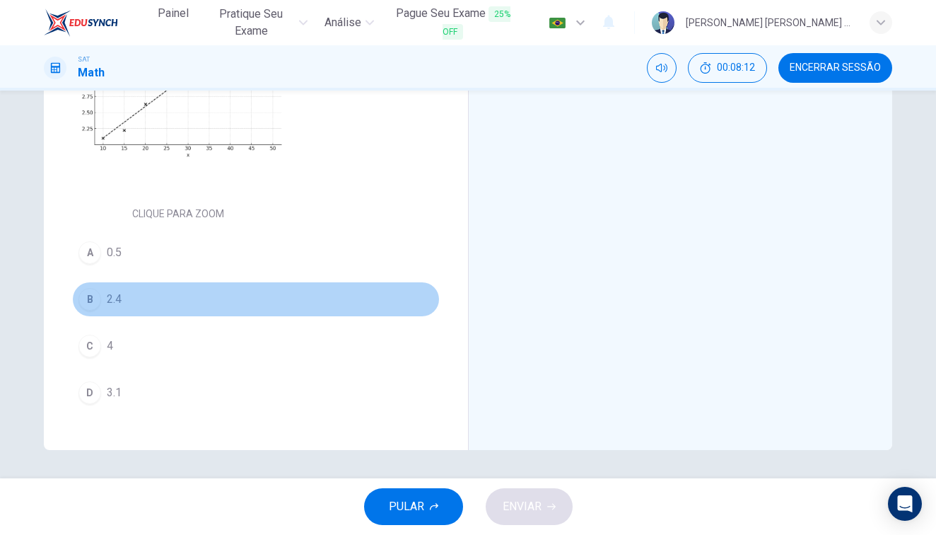
click at [88, 300] on div "B" at bounding box center [90, 299] width 23 height 23
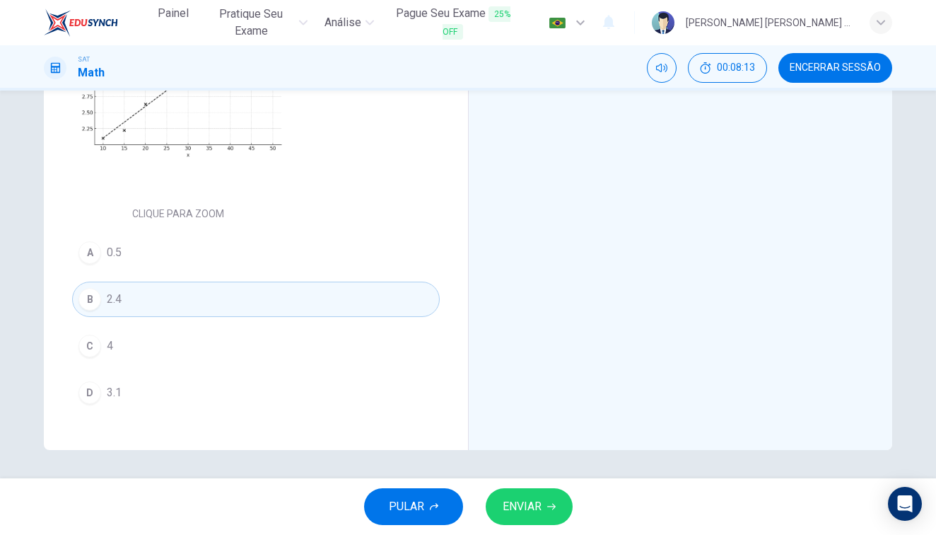
click at [575, 509] on div "PULAR ENVIAR" at bounding box center [468, 506] width 936 height 57
click at [545, 509] on button "ENVIAR" at bounding box center [529, 506] width 87 height 37
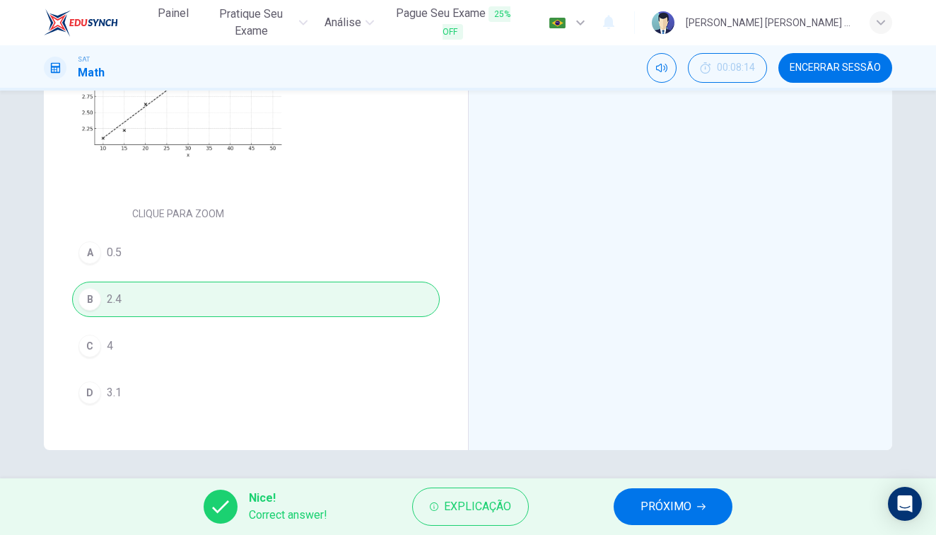
click at [657, 503] on span "PRÓXIMO" at bounding box center [666, 506] width 51 height 20
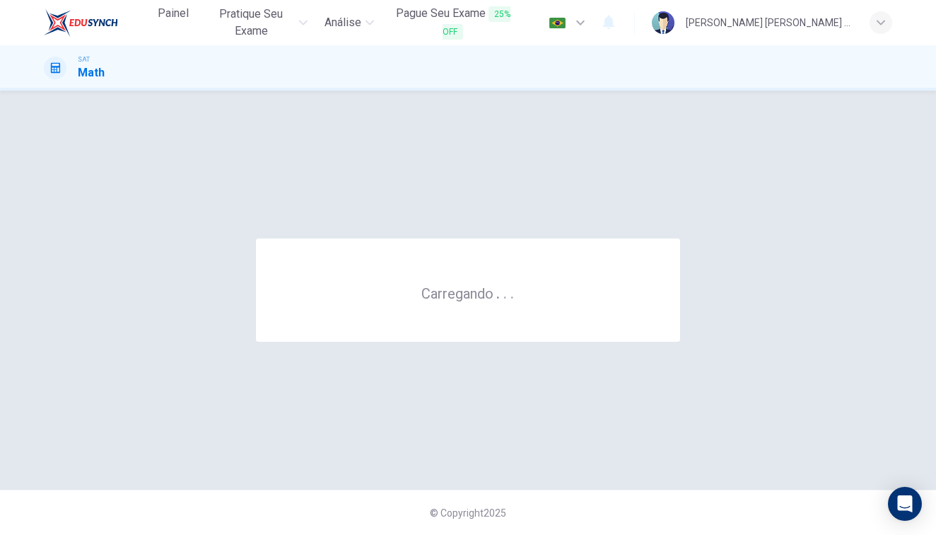
scroll to position [0, 0]
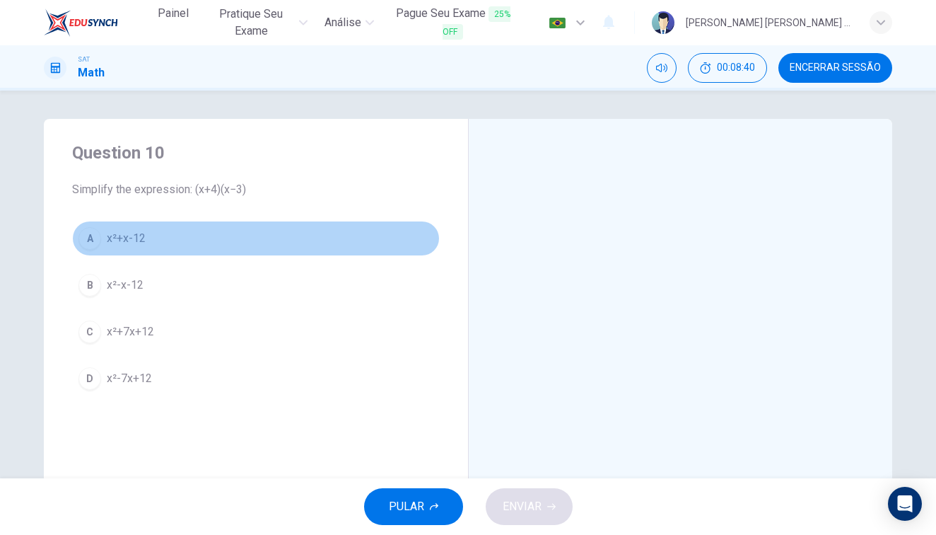
click at [111, 232] on span "x²+x-12" at bounding box center [126, 238] width 39 height 17
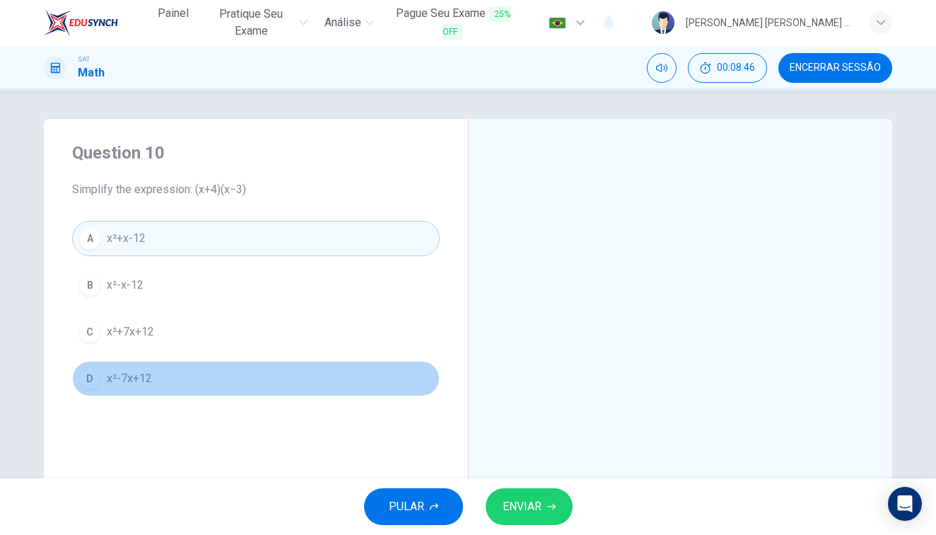
click at [127, 373] on span "x²-7x+12" at bounding box center [129, 378] width 45 height 17
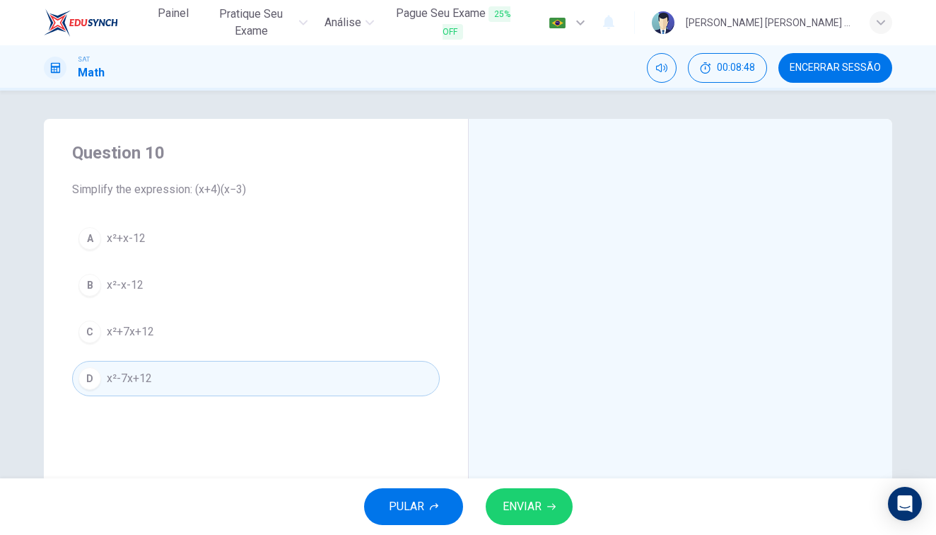
click at [523, 504] on span "ENVIAR" at bounding box center [522, 506] width 39 height 20
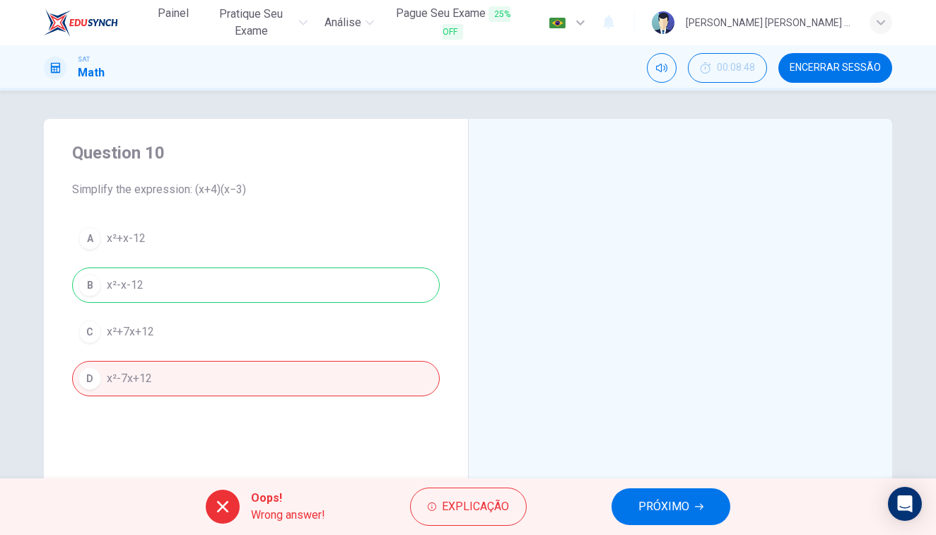
click at [863, 74] on button "Encerrar Sessão" at bounding box center [836, 68] width 114 height 30
